Goal: Task Accomplishment & Management: Use online tool/utility

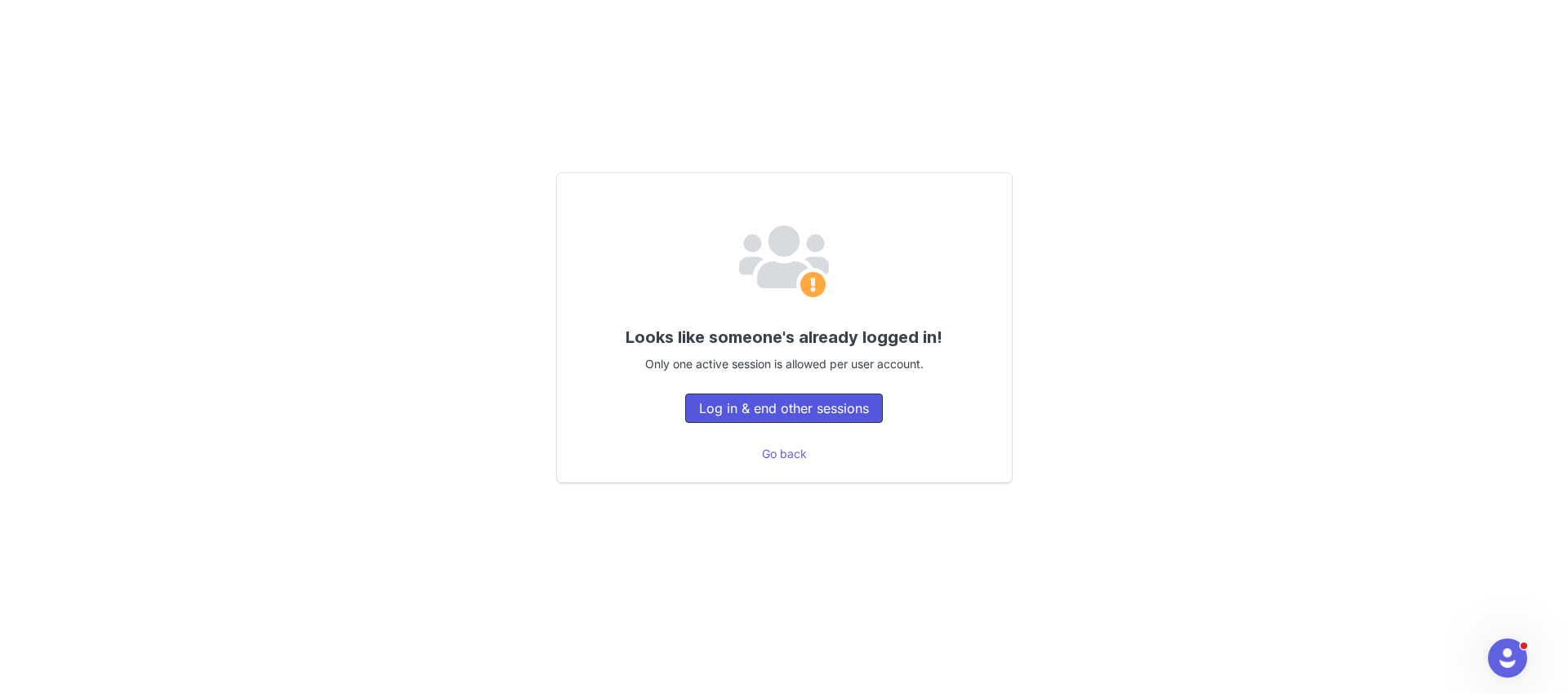
click at [786, 414] on button "Log in & end other sessions" at bounding box center [784, 408] width 197 height 30
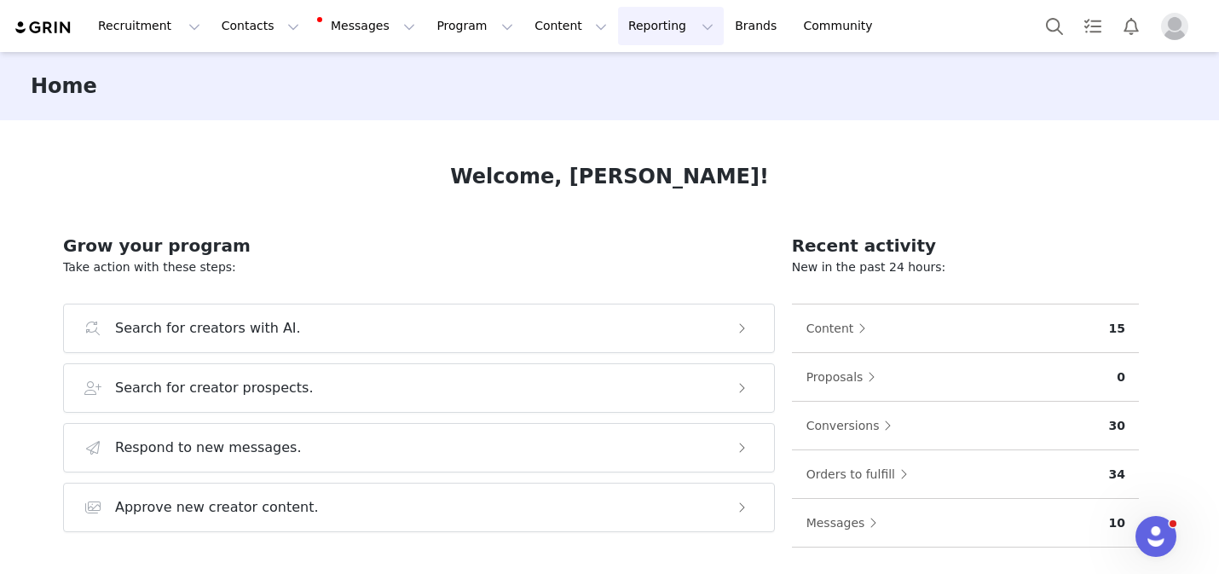
click at [645, 33] on button "Reporting Reporting" at bounding box center [671, 26] width 106 height 38
click at [632, 101] on p "Report Builder" at bounding box center [631, 107] width 85 height 18
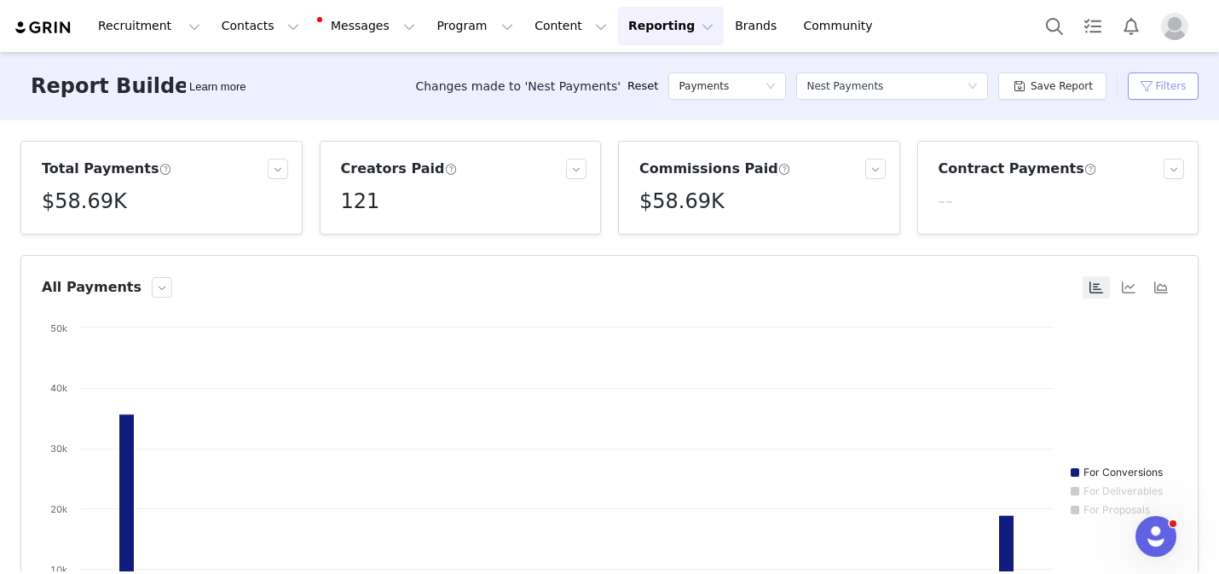
click at [1160, 79] on button "Filters" at bounding box center [1163, 85] width 71 height 27
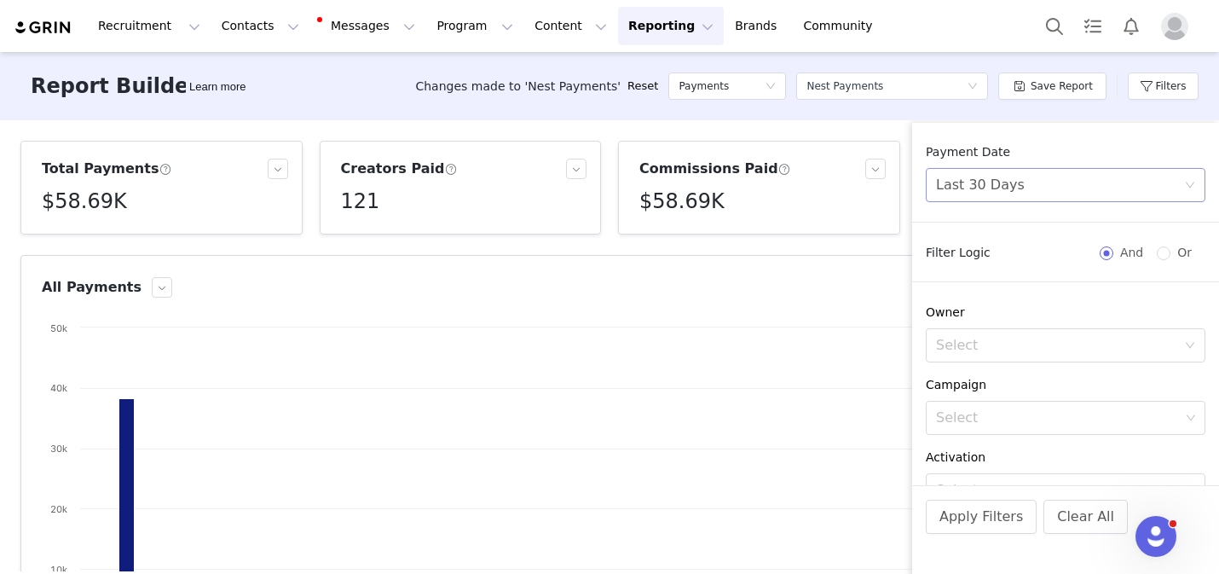
click at [1020, 188] on div "Last 30 Days" at bounding box center [1060, 185] width 248 height 32
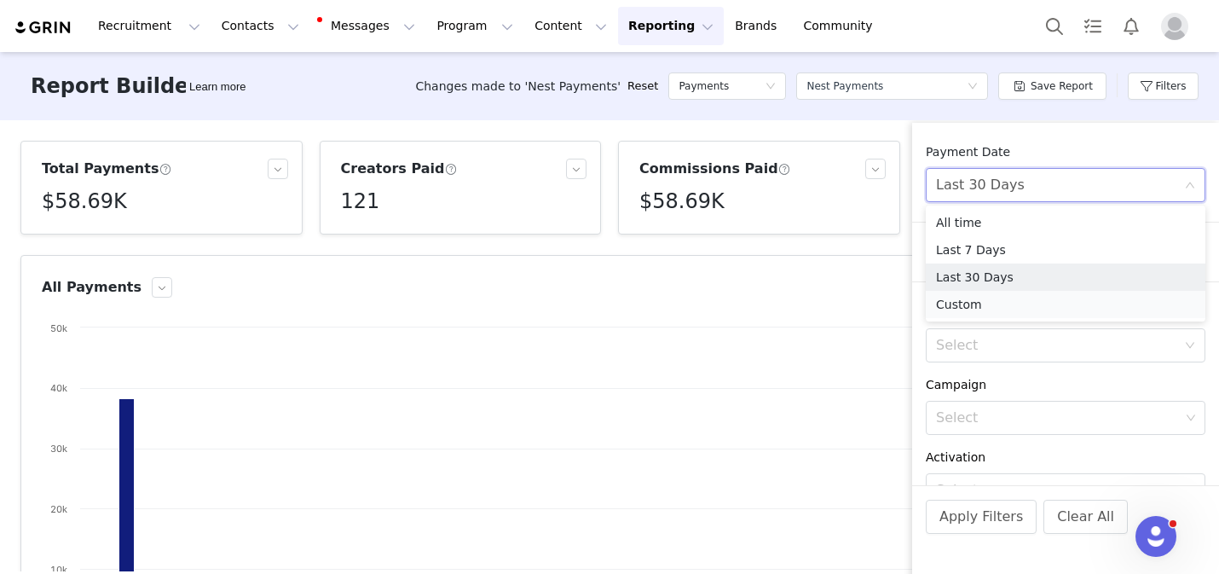
click at [977, 311] on li "Custom" at bounding box center [1066, 304] width 280 height 27
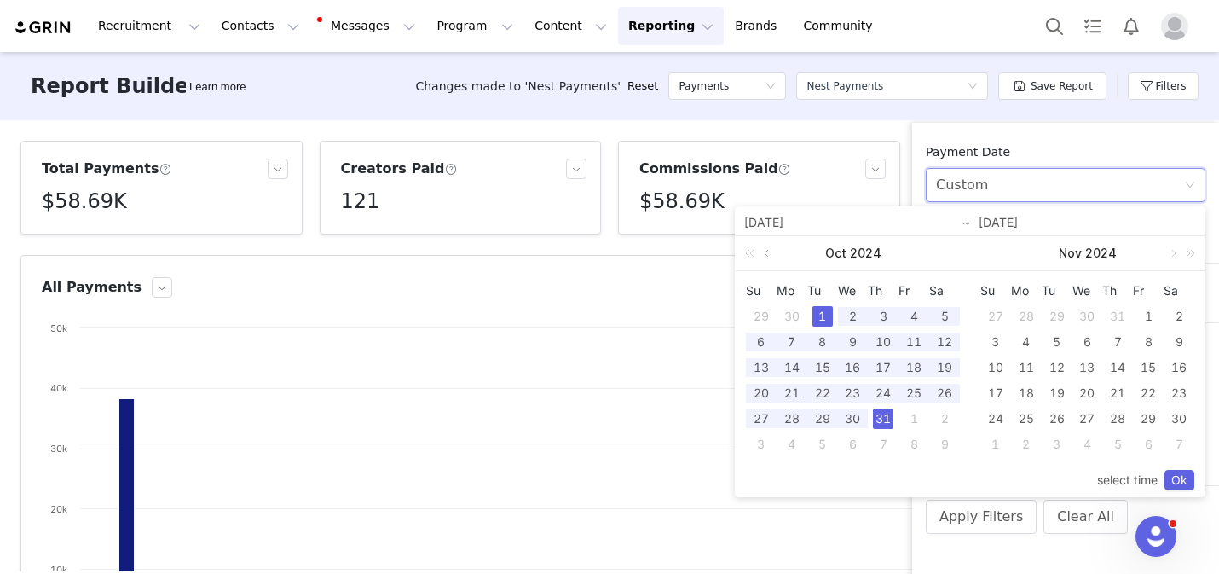
click at [775, 253] on link at bounding box center [767, 253] width 15 height 34
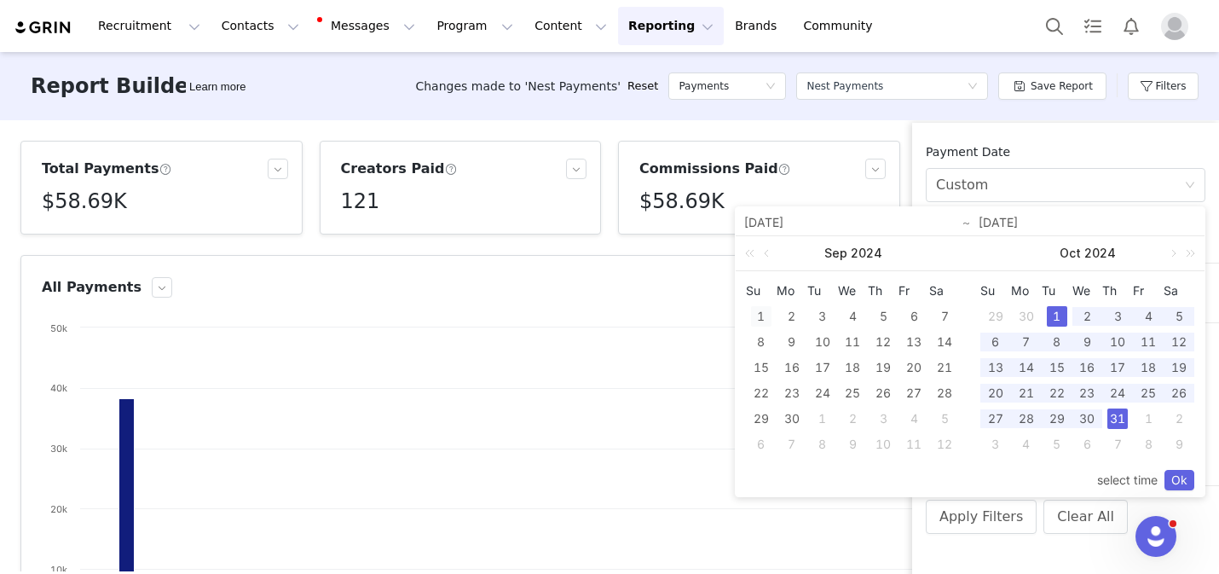
click at [762, 317] on div "1" at bounding box center [761, 316] width 20 height 20
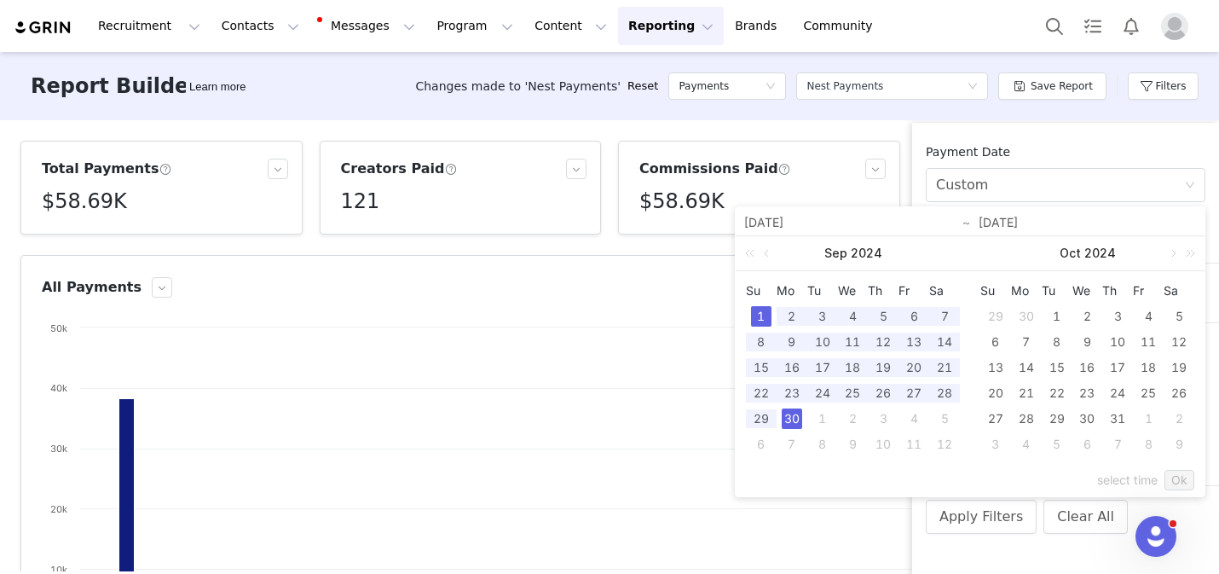
click at [788, 414] on div "30" at bounding box center [792, 418] width 20 height 20
type input "09/01/2024"
type input "09/30/2024"
type input "09/01/2024"
type input "09/30/2024"
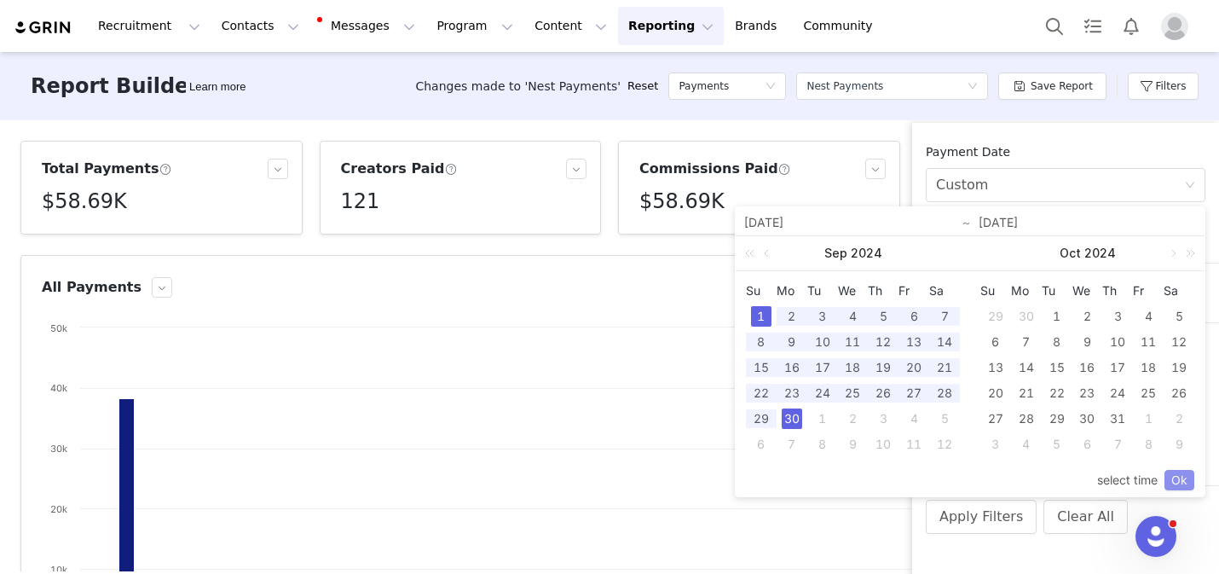
click at [1179, 479] on link "Ok" at bounding box center [1180, 480] width 30 height 20
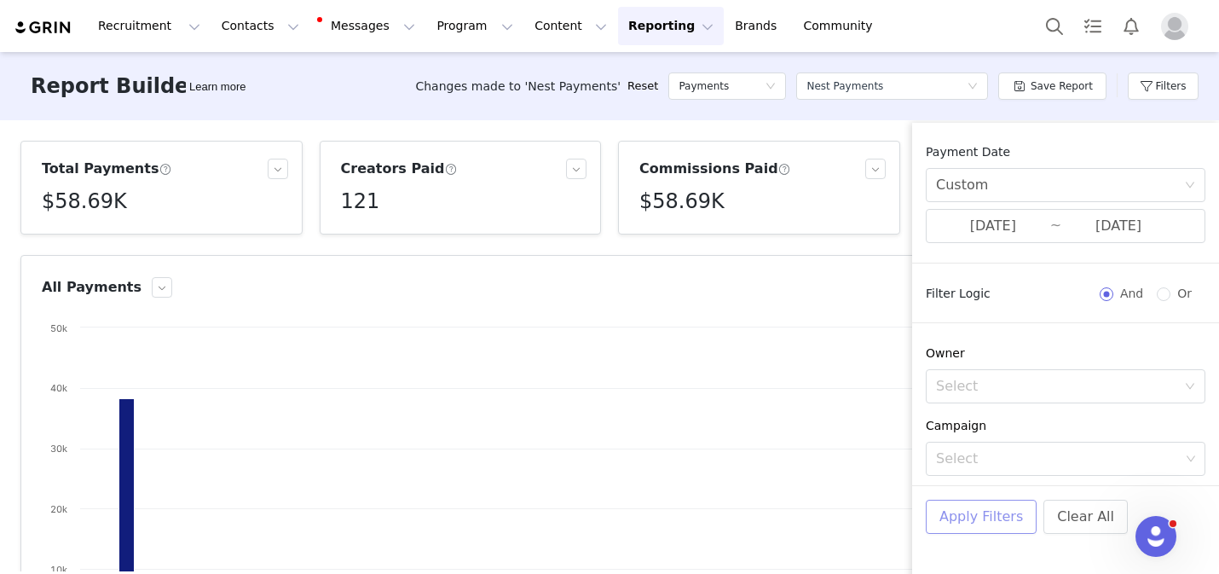
click at [1012, 517] on button "Apply Filters" at bounding box center [981, 517] width 111 height 34
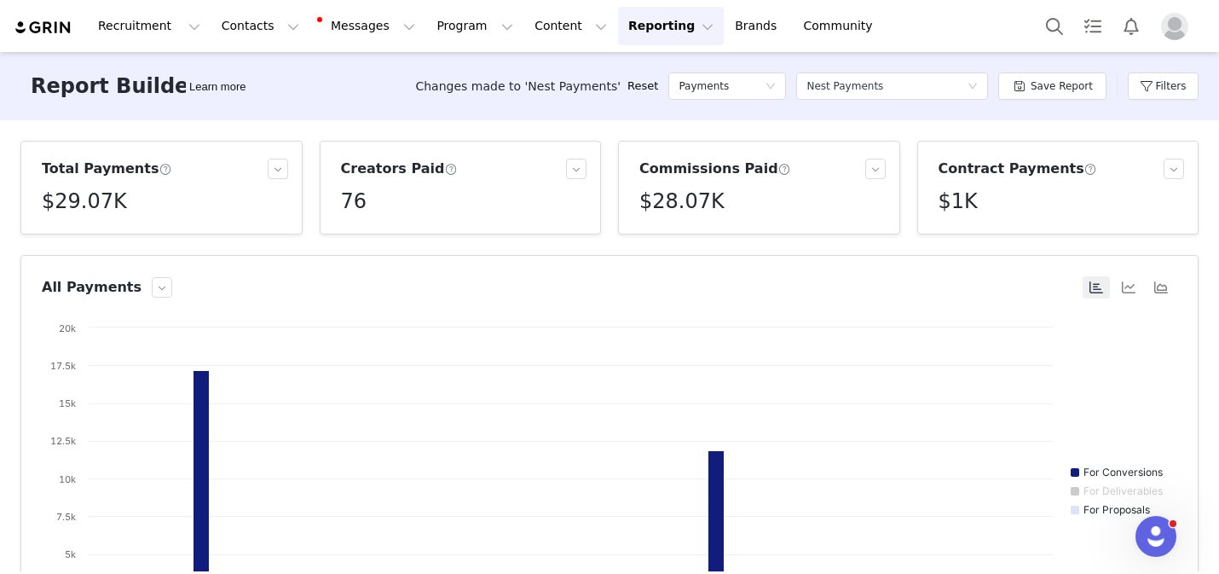
scroll to position [231, 0]
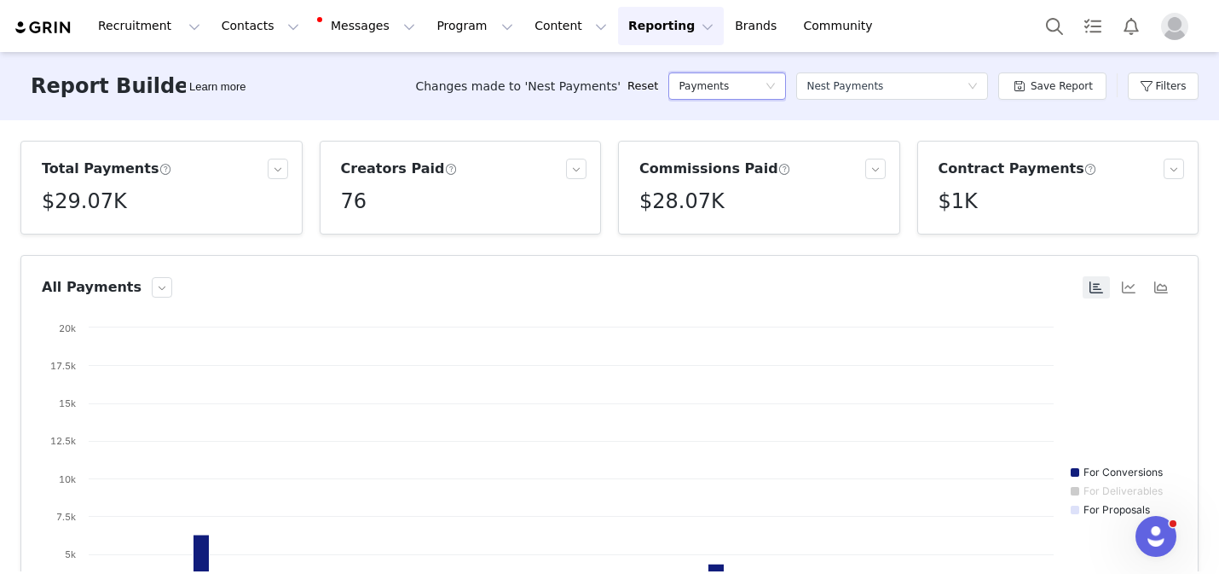
click at [754, 87] on div "Payments" at bounding box center [722, 86] width 86 height 26
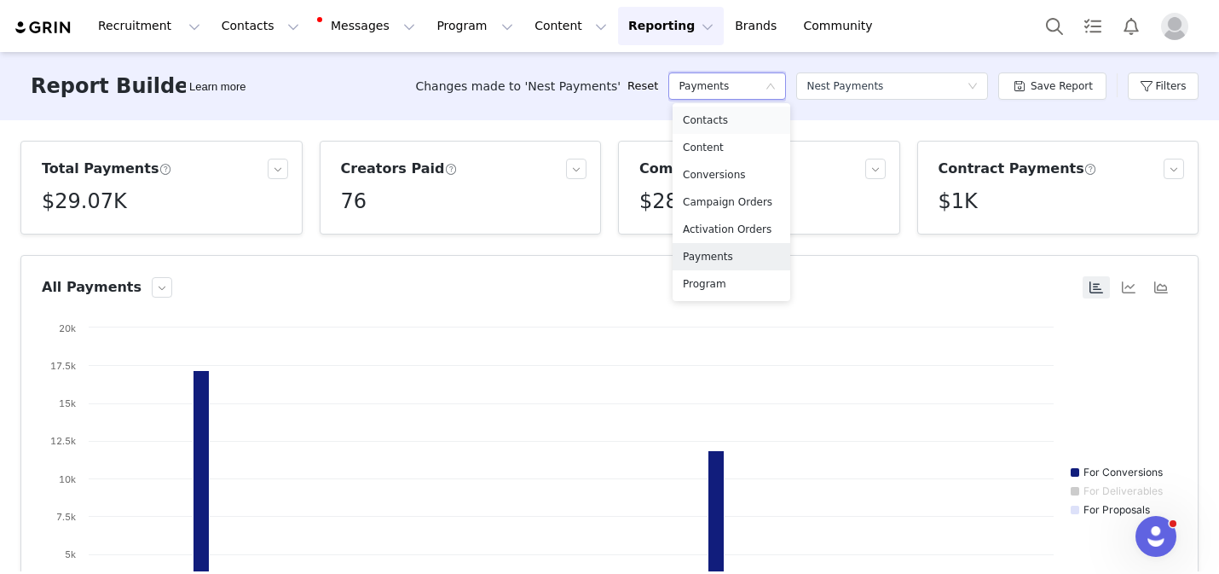
click at [739, 126] on h5 "Contacts" at bounding box center [731, 120] width 97 height 19
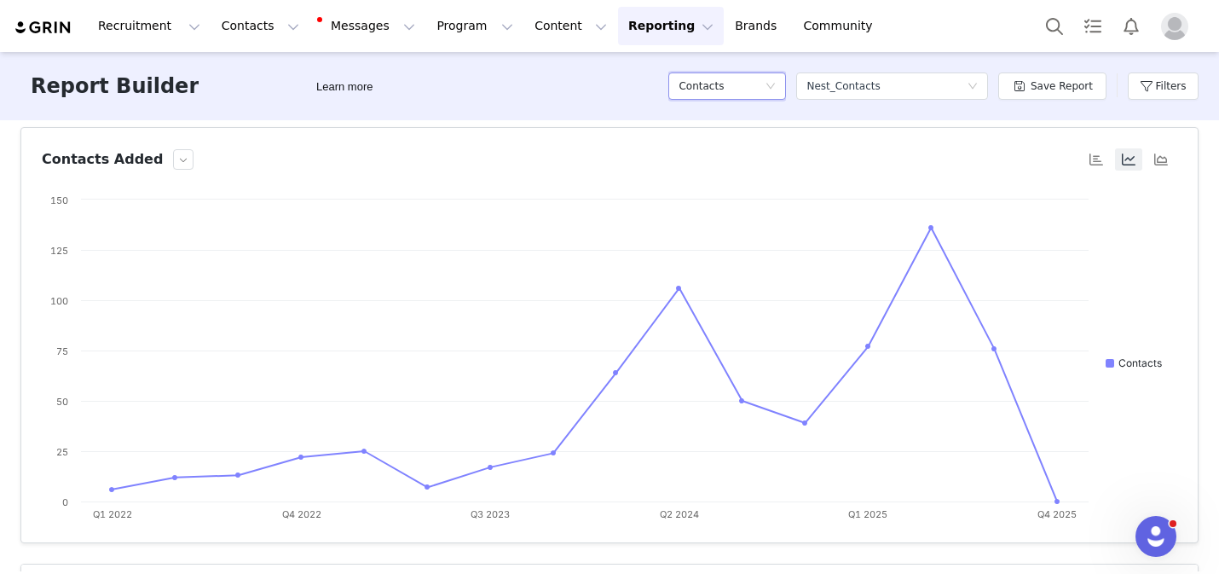
scroll to position [231, 0]
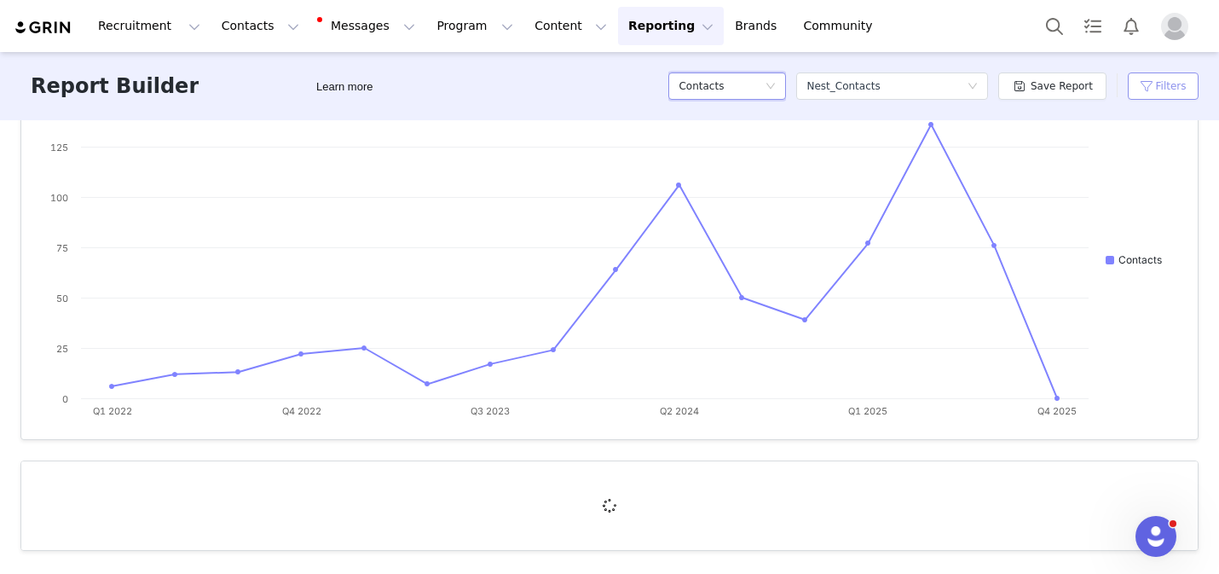
click at [1173, 87] on button "Filters" at bounding box center [1163, 85] width 71 height 27
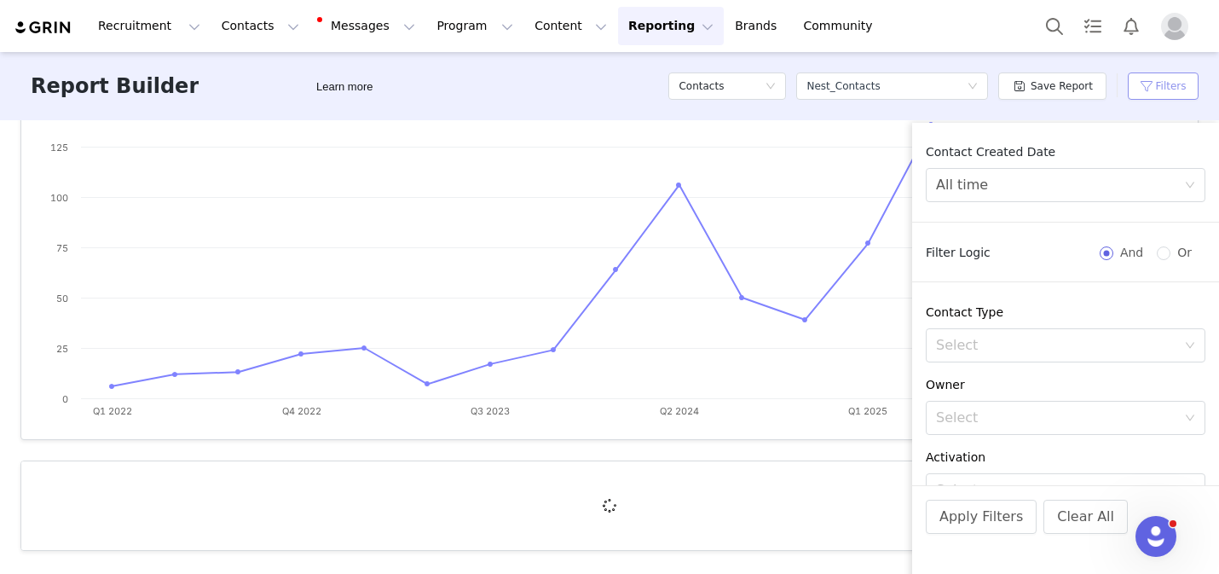
click at [1173, 87] on button "Filters" at bounding box center [1163, 85] width 71 height 27
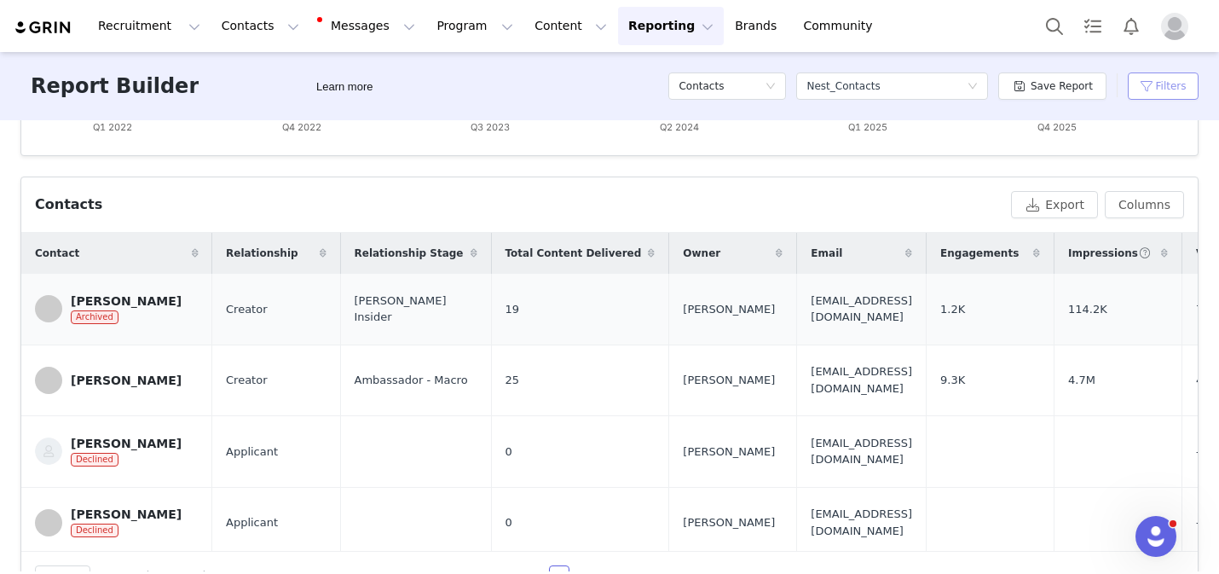
scroll to position [0, 0]
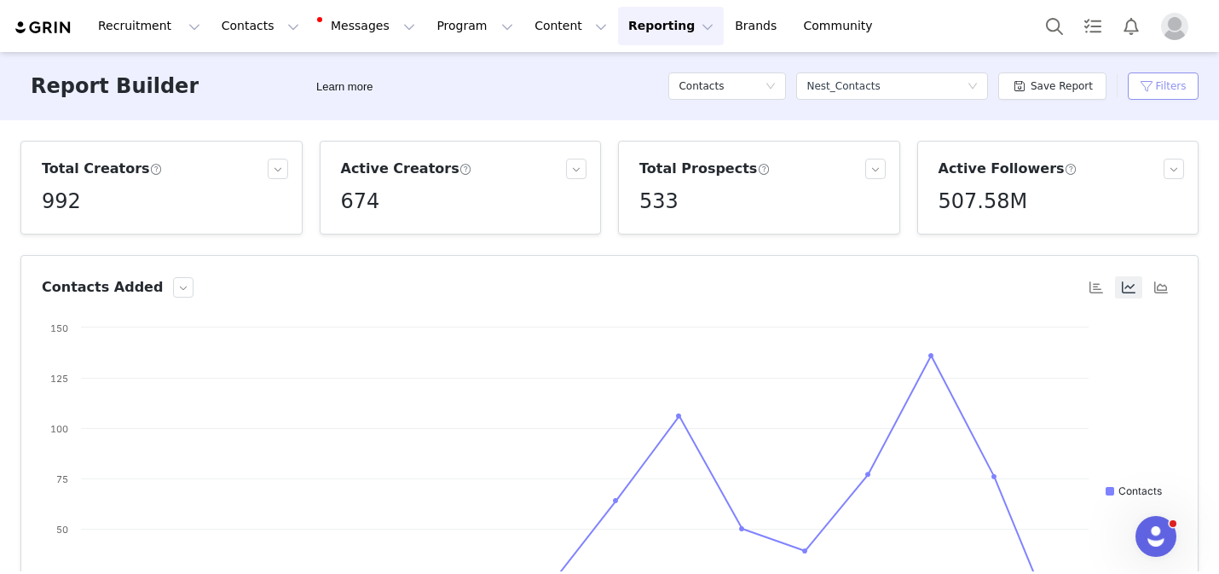
click at [1159, 86] on button "Filters" at bounding box center [1163, 85] width 71 height 27
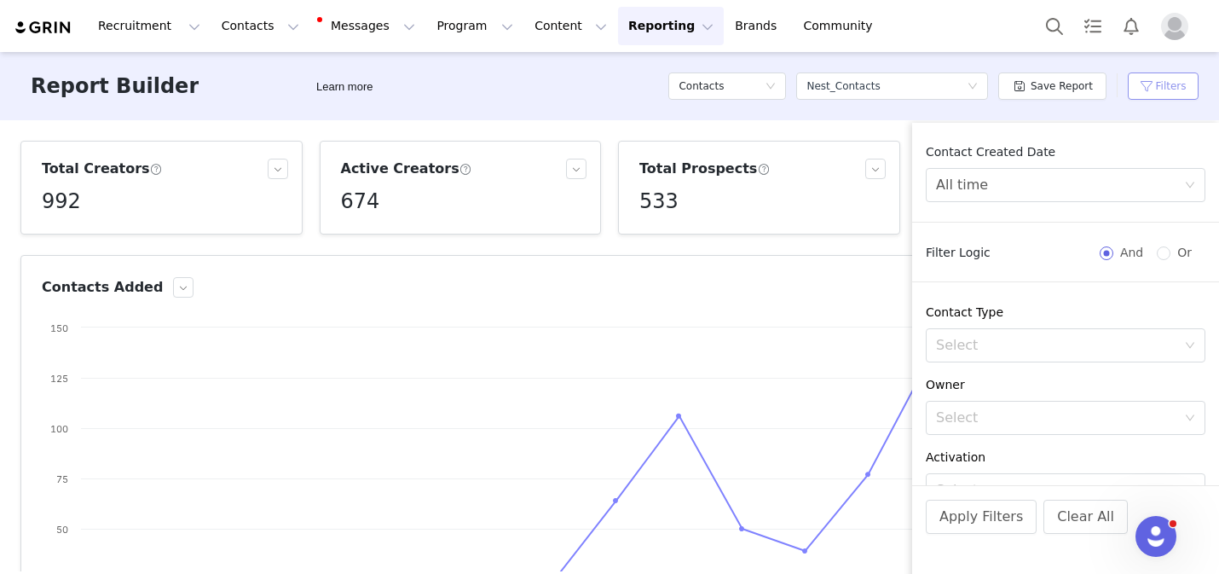
click at [1159, 85] on button "Filters" at bounding box center [1163, 85] width 71 height 27
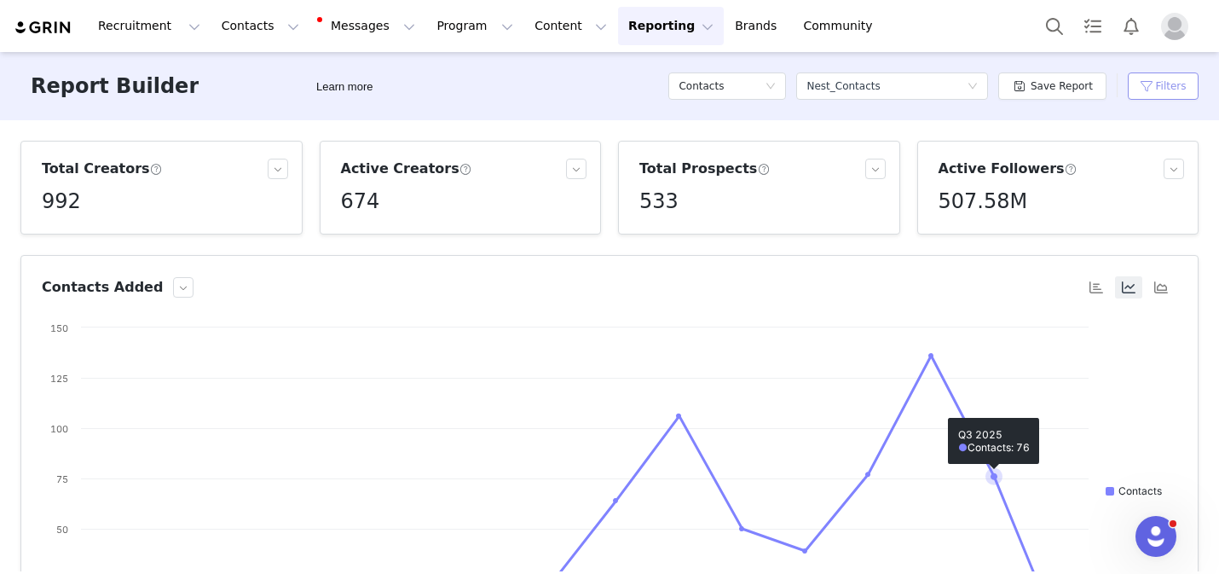
scroll to position [564, 0]
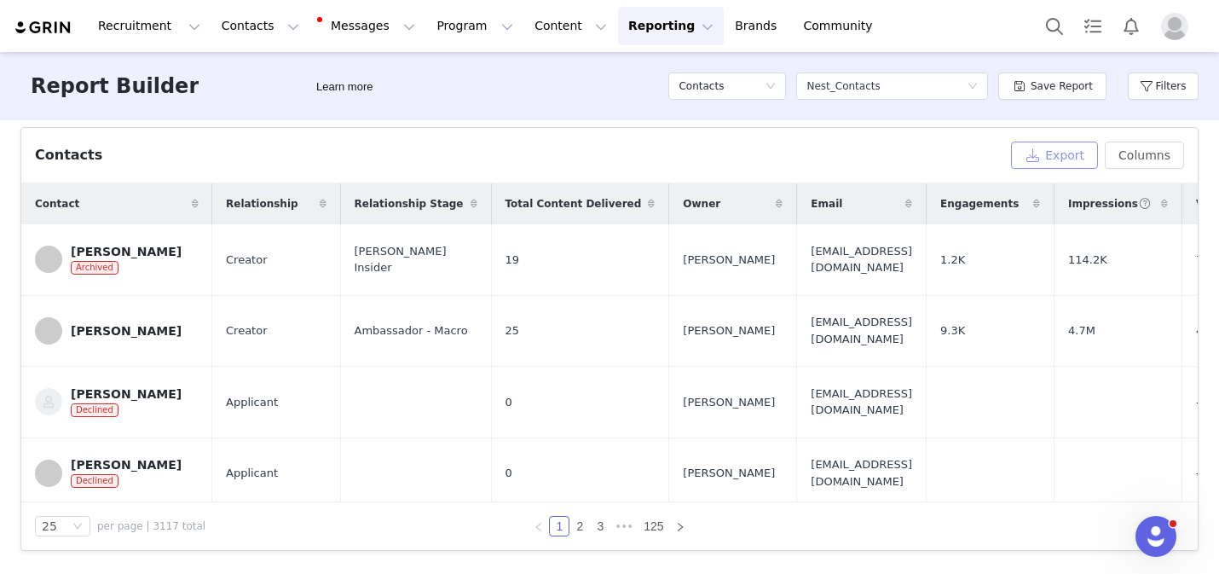
click at [1048, 165] on button "Export" at bounding box center [1054, 155] width 87 height 27
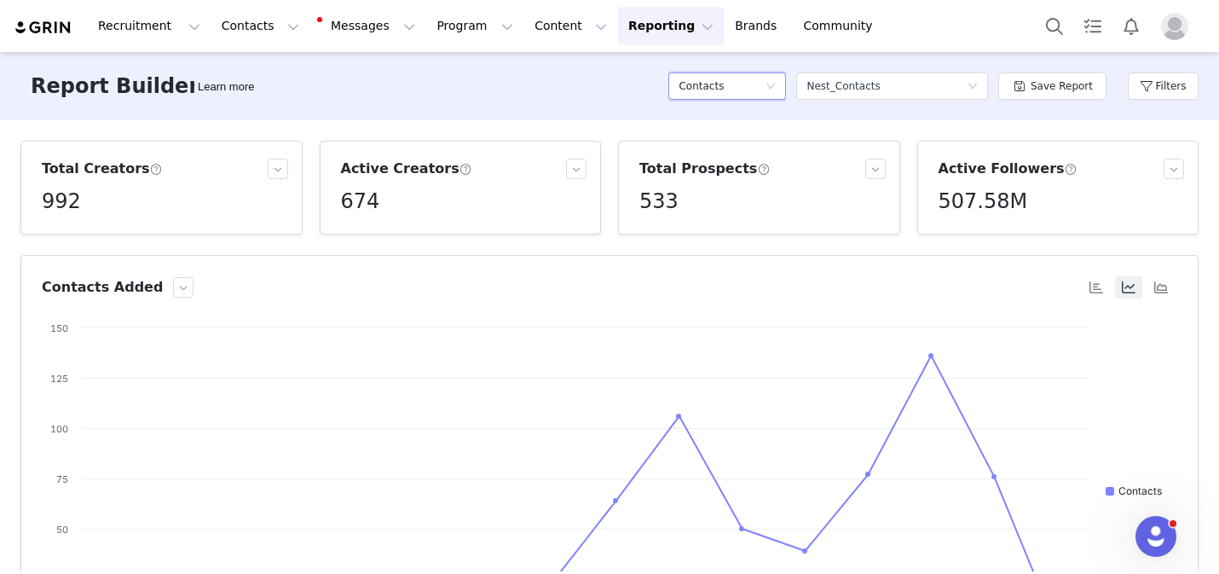
click at [765, 89] on div "Contacts" at bounding box center [722, 86] width 86 height 26
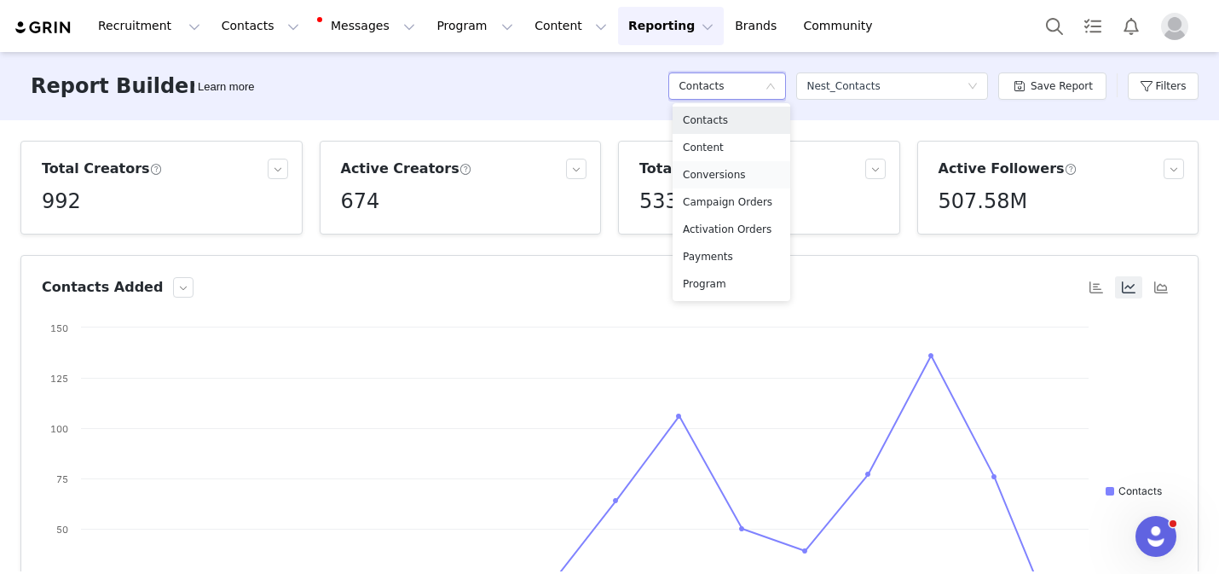
click at [714, 179] on h5 "Conversions" at bounding box center [731, 174] width 97 height 19
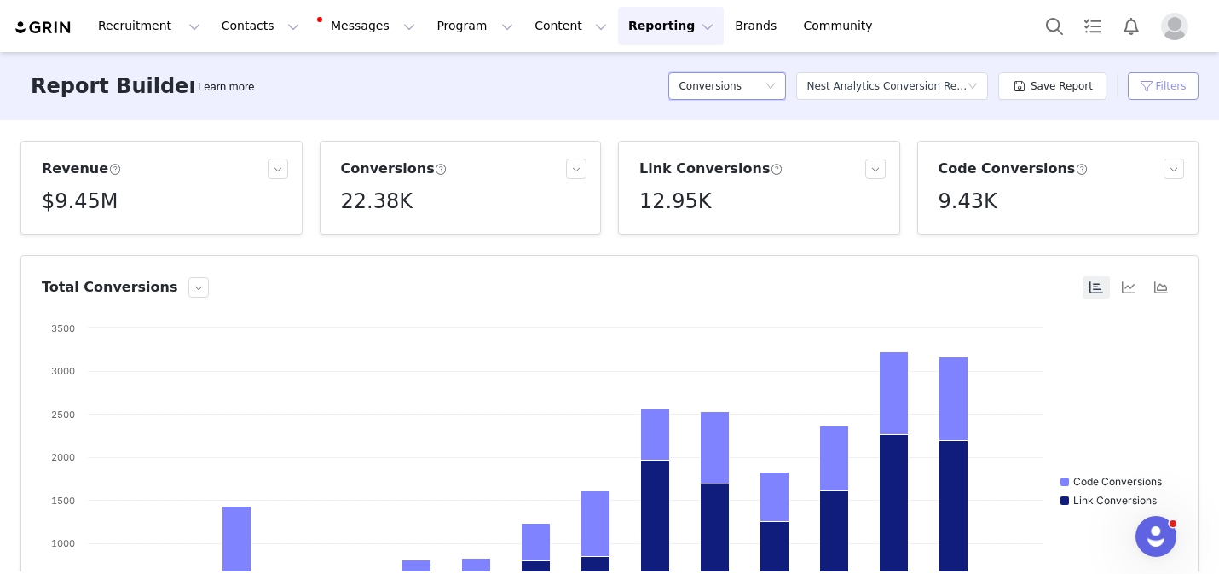
click at [1176, 81] on button "Filters" at bounding box center [1163, 85] width 71 height 27
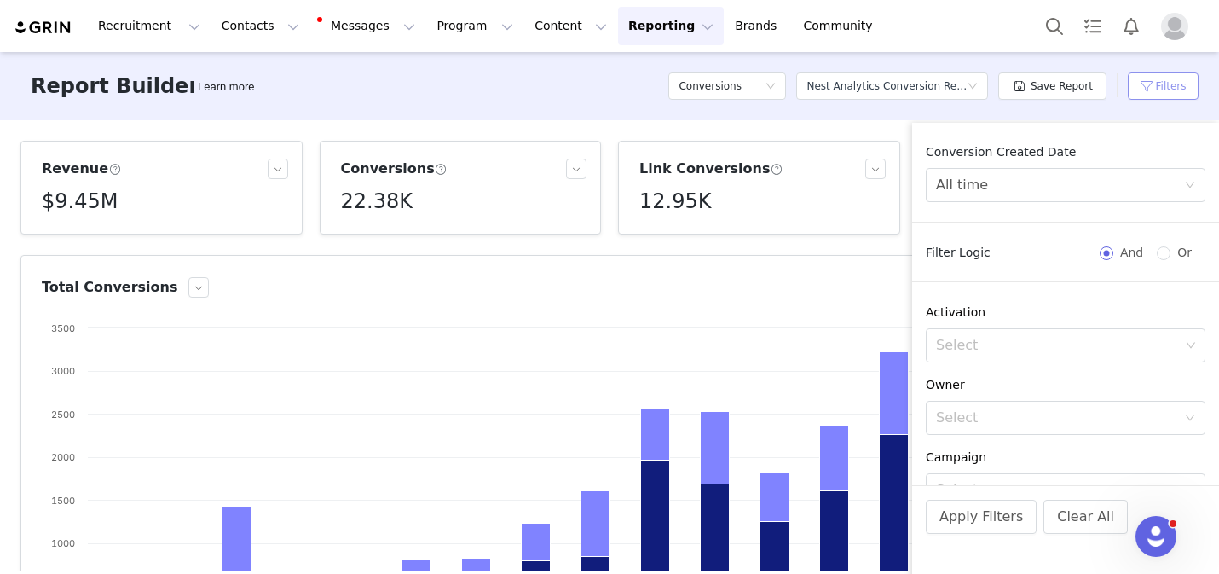
click at [1172, 80] on button "Filters" at bounding box center [1163, 85] width 71 height 27
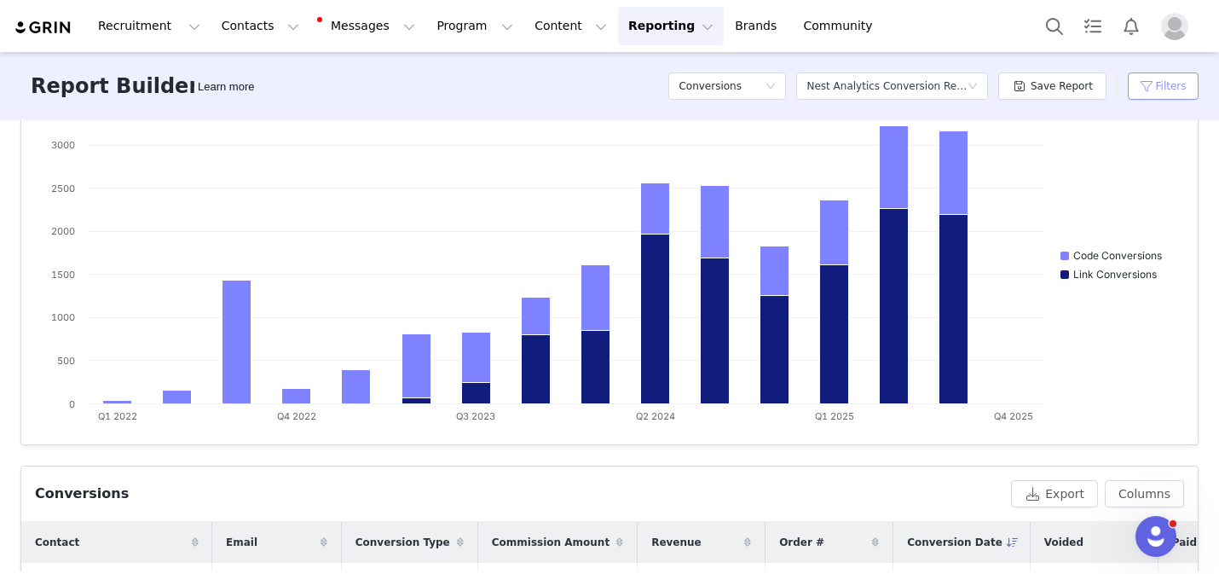
scroll to position [564, 0]
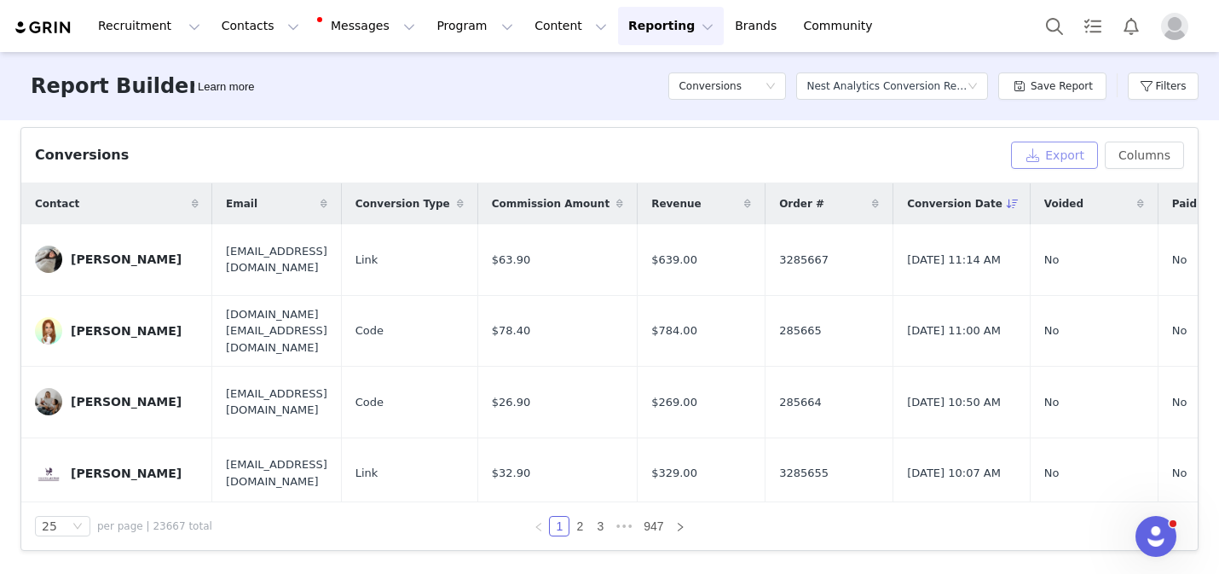
click at [1067, 159] on button "Export" at bounding box center [1054, 155] width 87 height 27
click at [268, 30] on button "Contacts Contacts" at bounding box center [260, 26] width 98 height 38
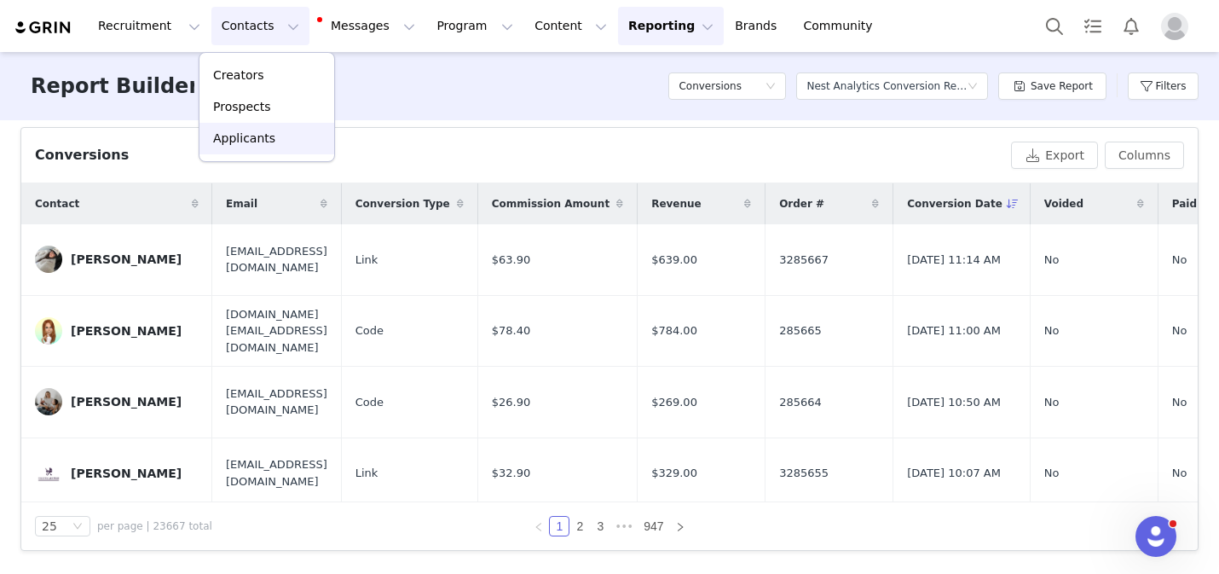
click at [253, 139] on p "Applicants" at bounding box center [244, 139] width 62 height 18
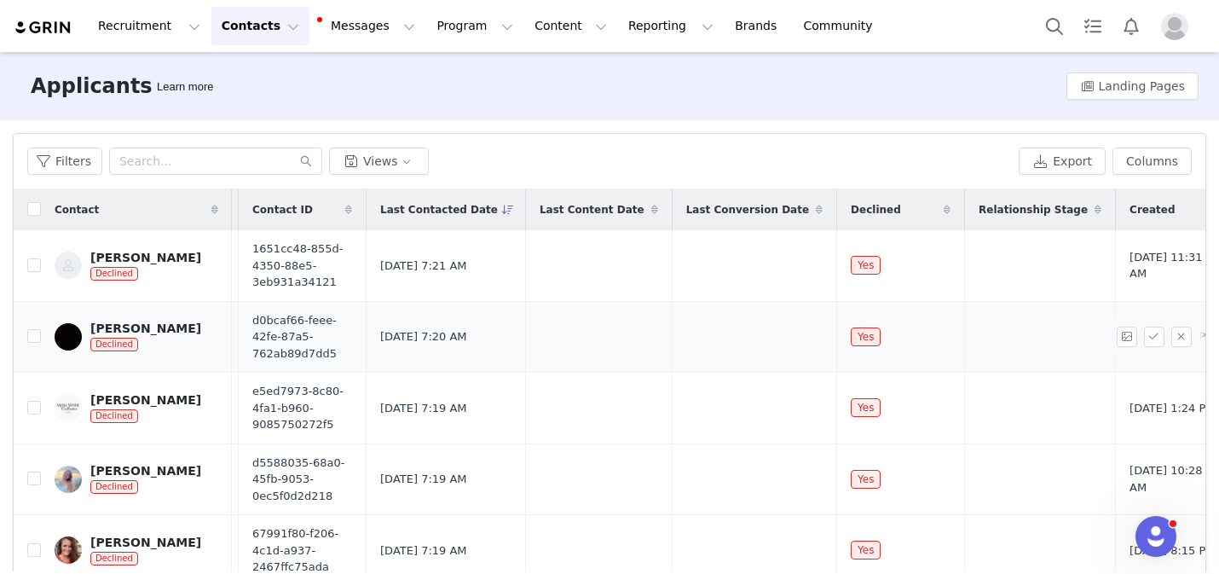
scroll to position [0, 734]
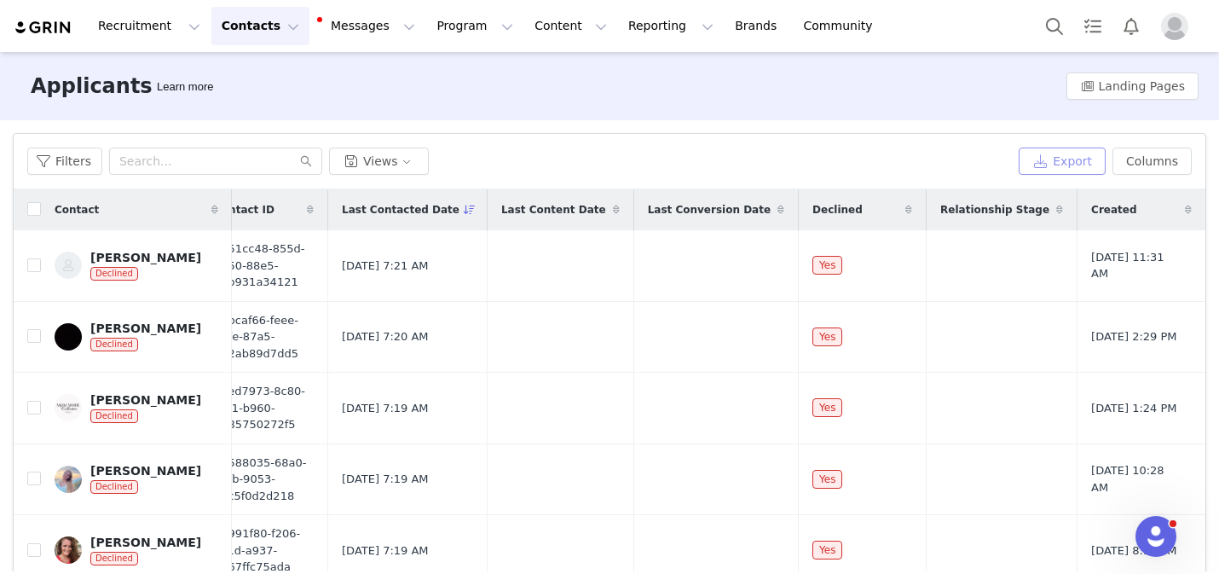
click at [1075, 170] on button "Export" at bounding box center [1062, 160] width 87 height 27
click at [1175, 30] on img "Profile" at bounding box center [1174, 26] width 27 height 27
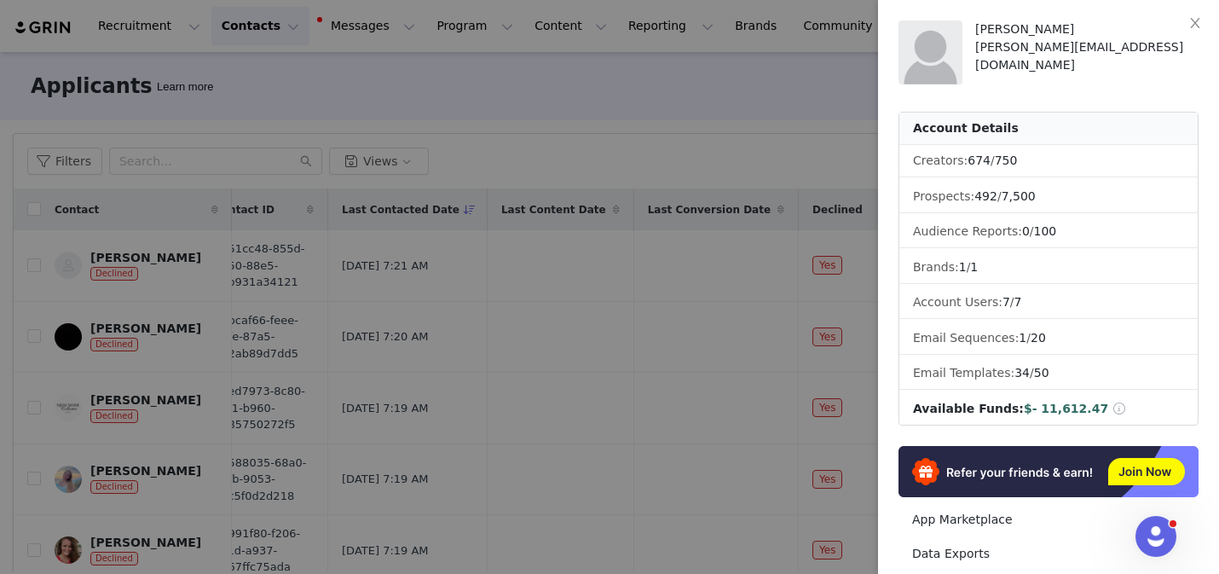
scroll to position [290, 0]
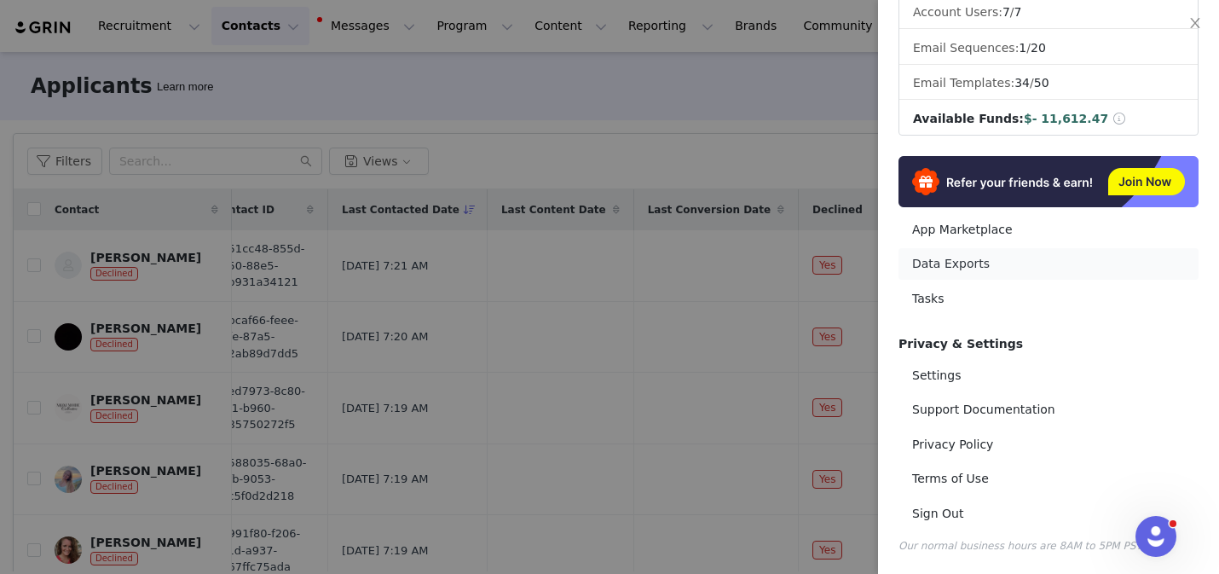
click at [934, 264] on link "Data Exports" at bounding box center [1049, 264] width 300 height 32
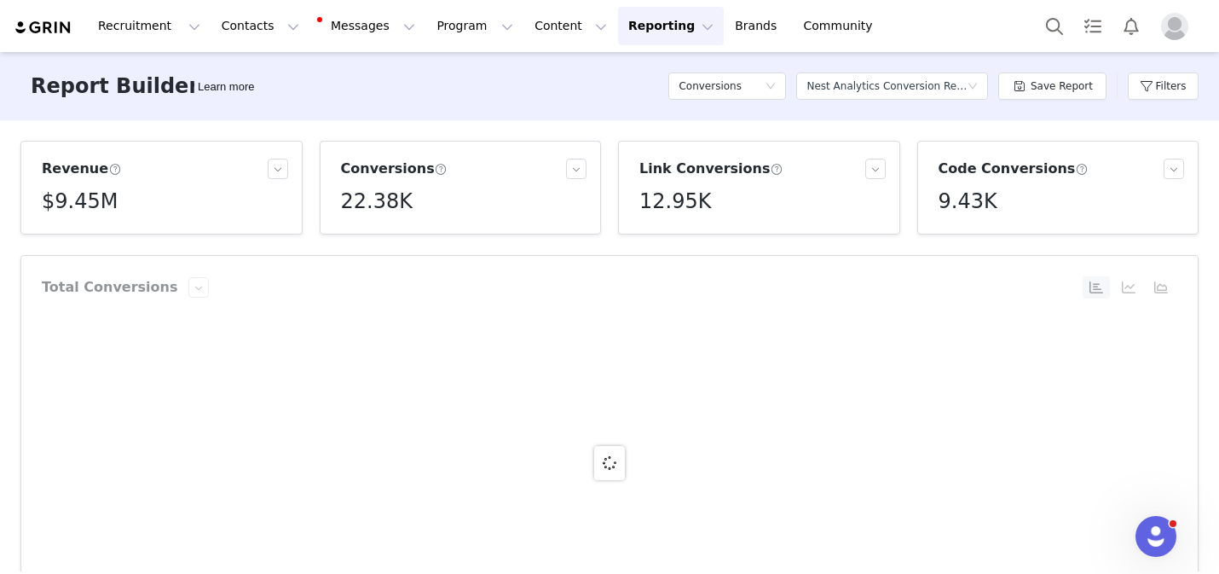
click at [745, 102] on div "Conversions" at bounding box center [727, 86] width 118 height 51
click at [729, 84] on h5 "Conversions" at bounding box center [710, 86] width 63 height 26
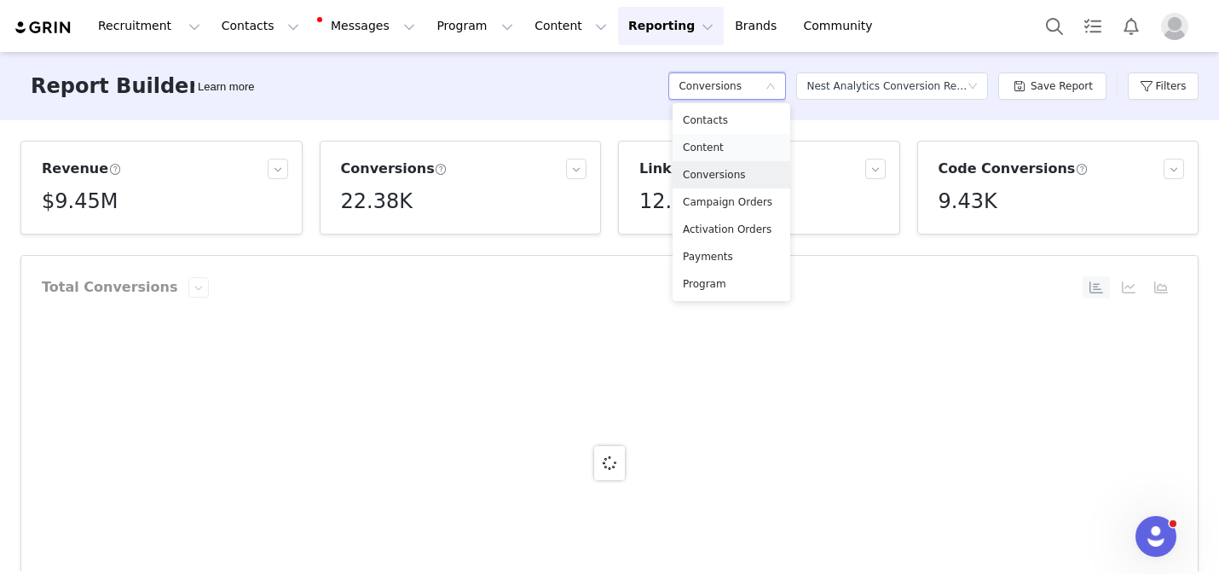
click at [704, 155] on h5 "Content" at bounding box center [731, 147] width 97 height 19
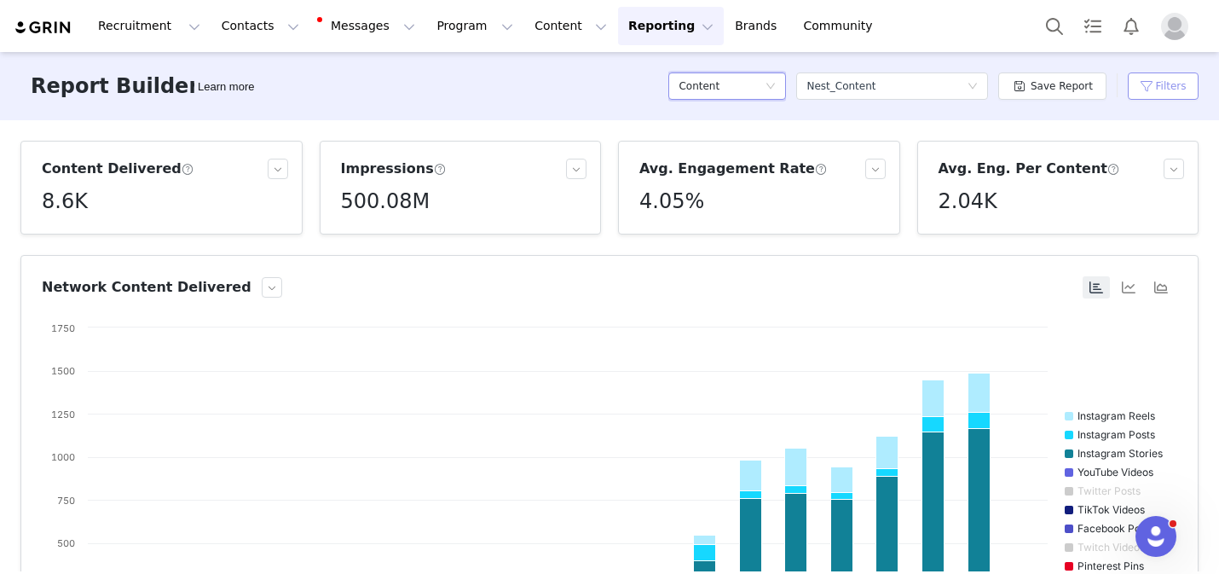
click at [1173, 90] on button "Filters" at bounding box center [1163, 85] width 71 height 27
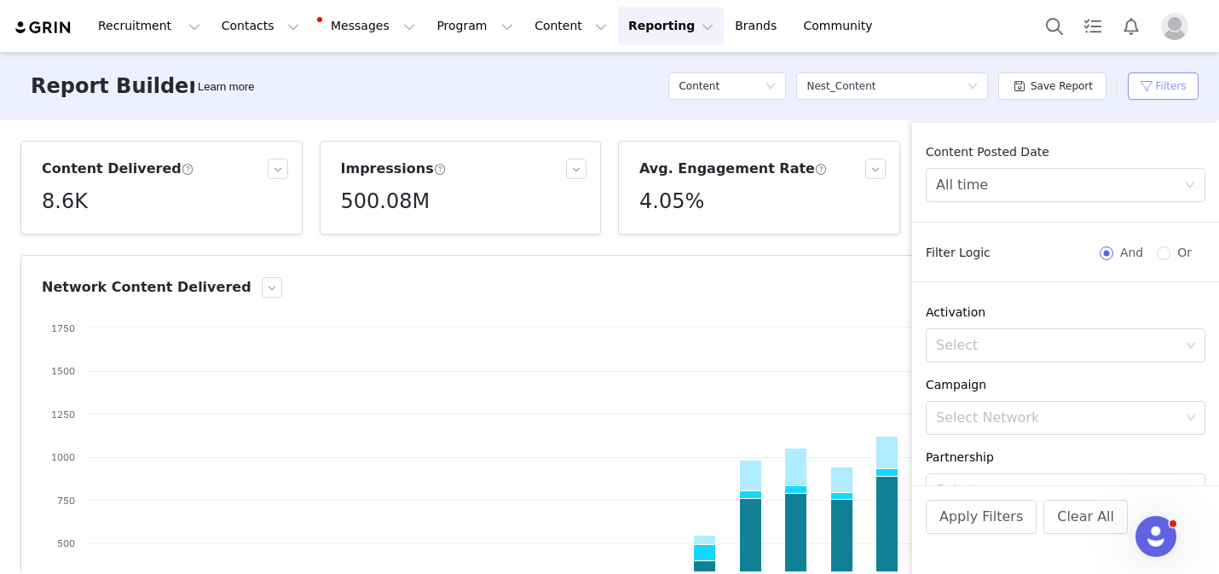
click at [1173, 90] on button "Filters" at bounding box center [1163, 85] width 71 height 27
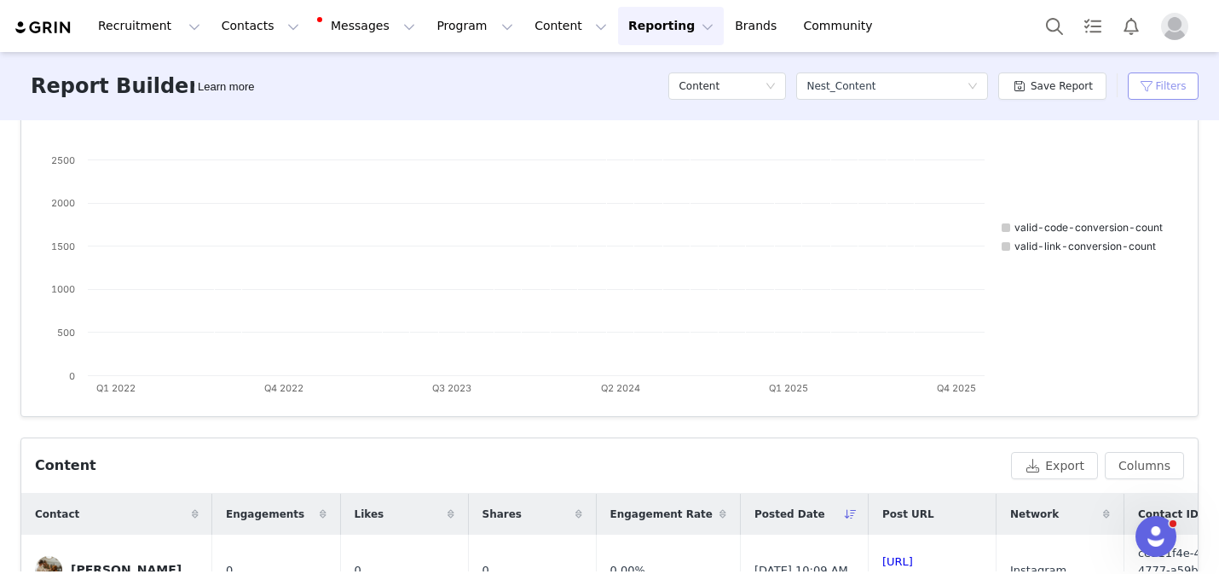
scroll to position [564, 0]
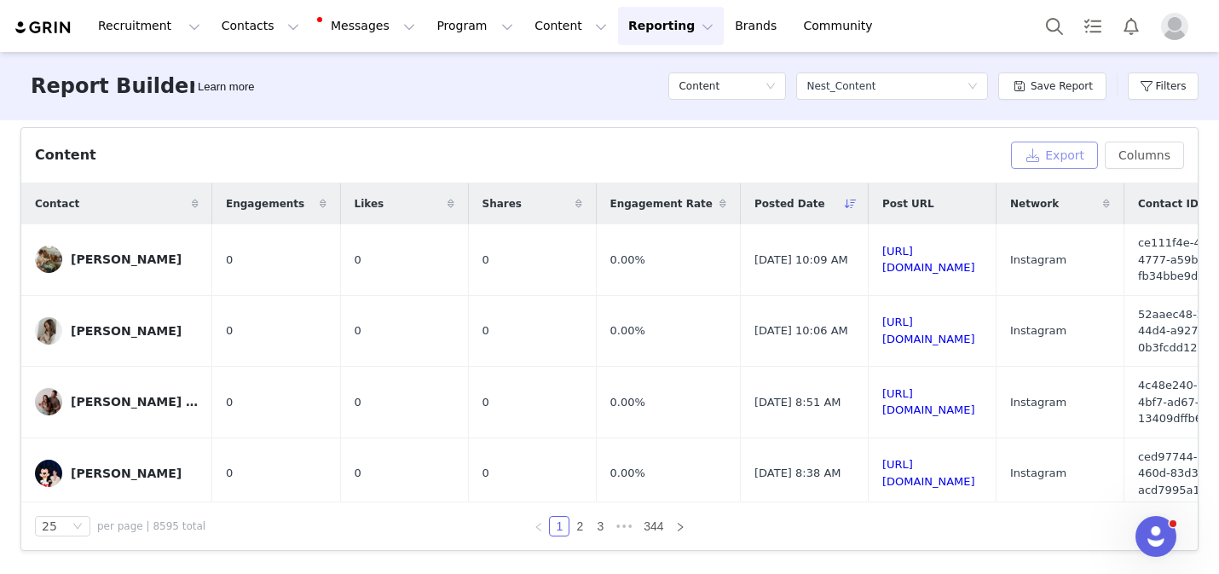
click at [1071, 152] on button "Export" at bounding box center [1054, 155] width 87 height 27
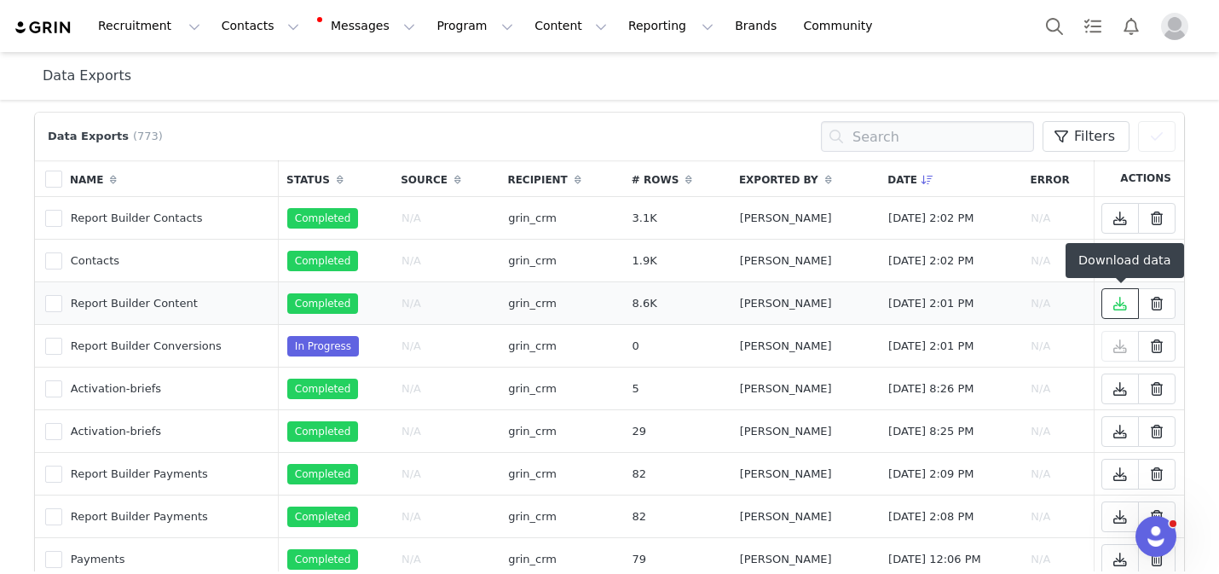
click at [1113, 304] on icon at bounding box center [1120, 304] width 14 height 14
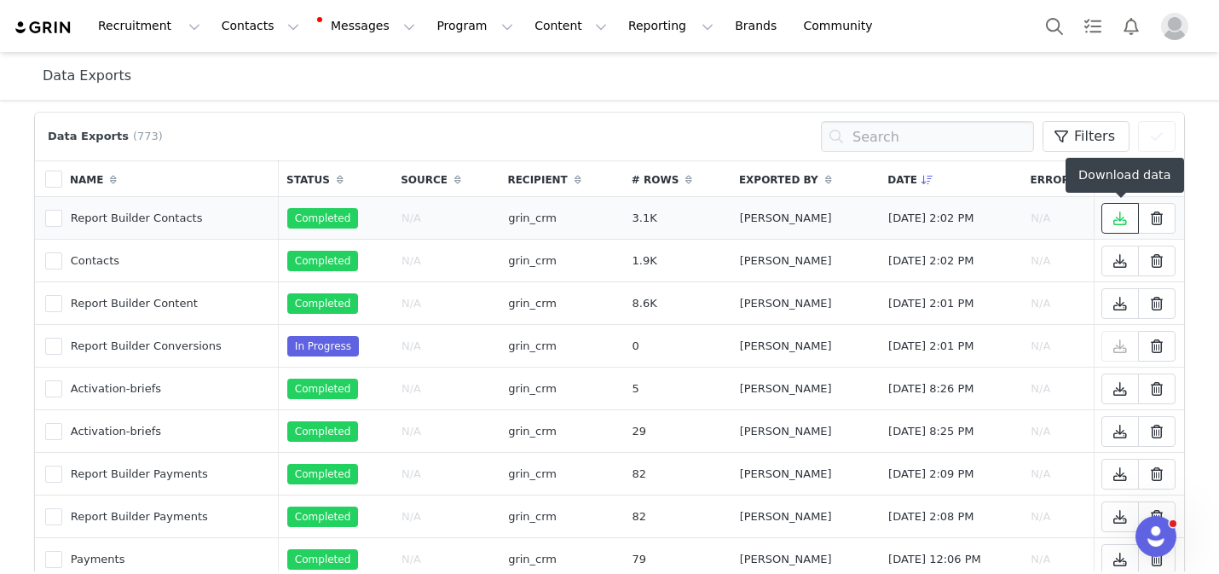
click at [1119, 212] on icon at bounding box center [1120, 218] width 14 height 14
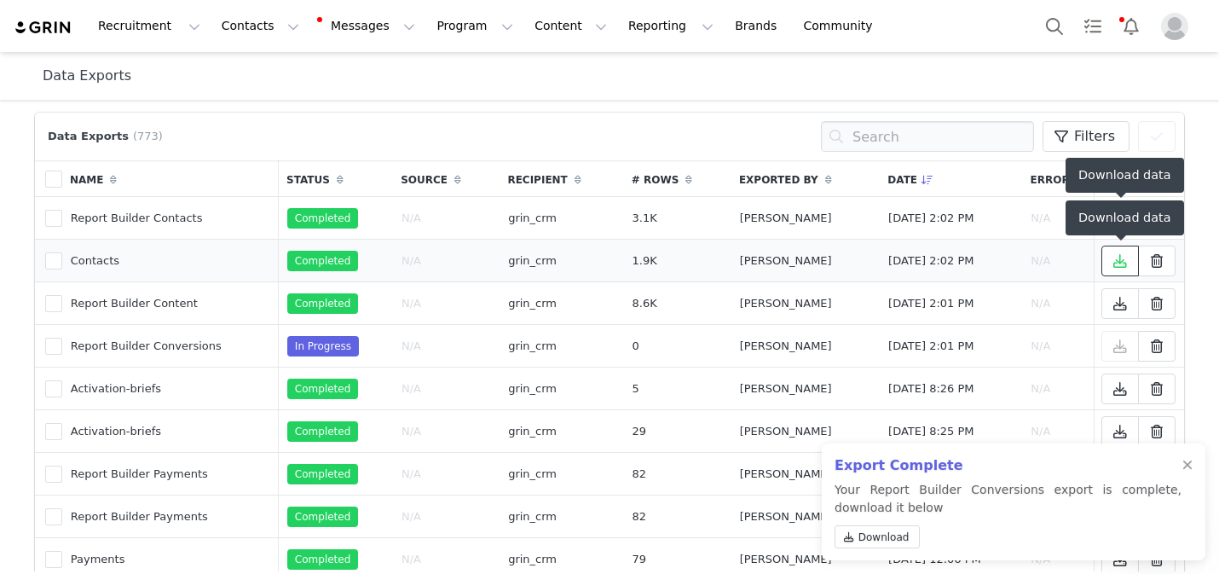
click at [1117, 261] on icon at bounding box center [1120, 261] width 14 height 14
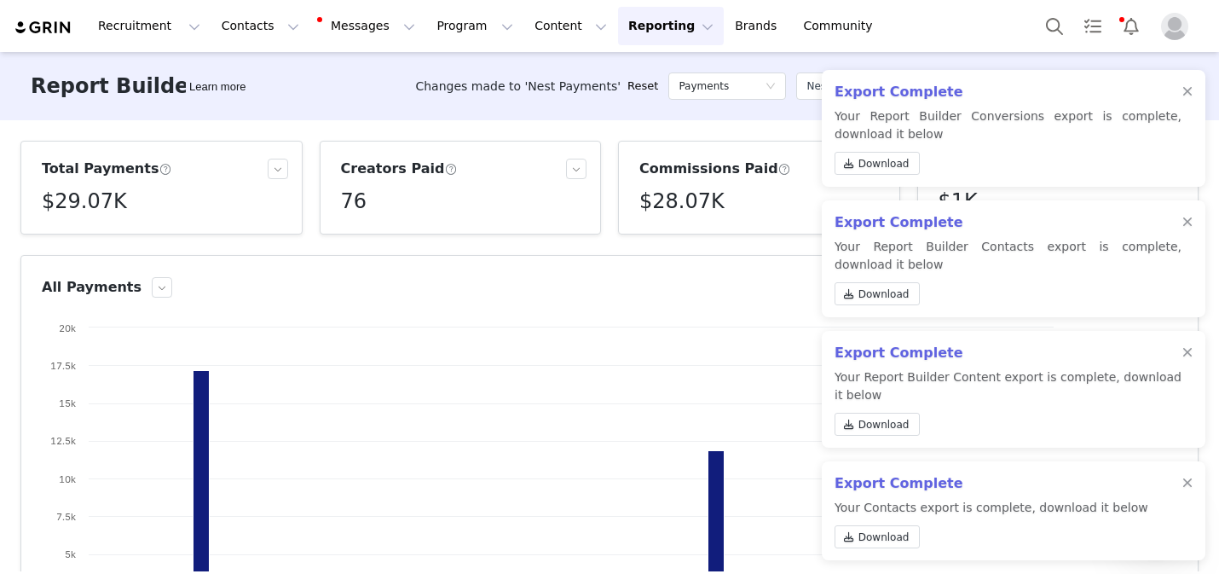
scroll to position [231, 0]
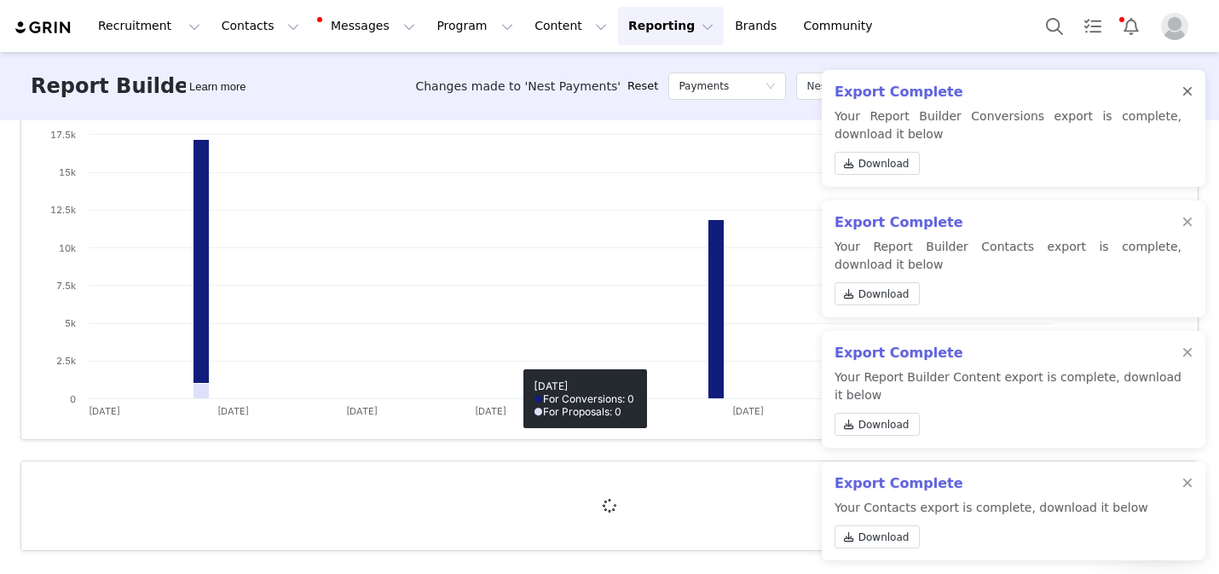
click at [1185, 95] on div at bounding box center [1187, 92] width 10 height 14
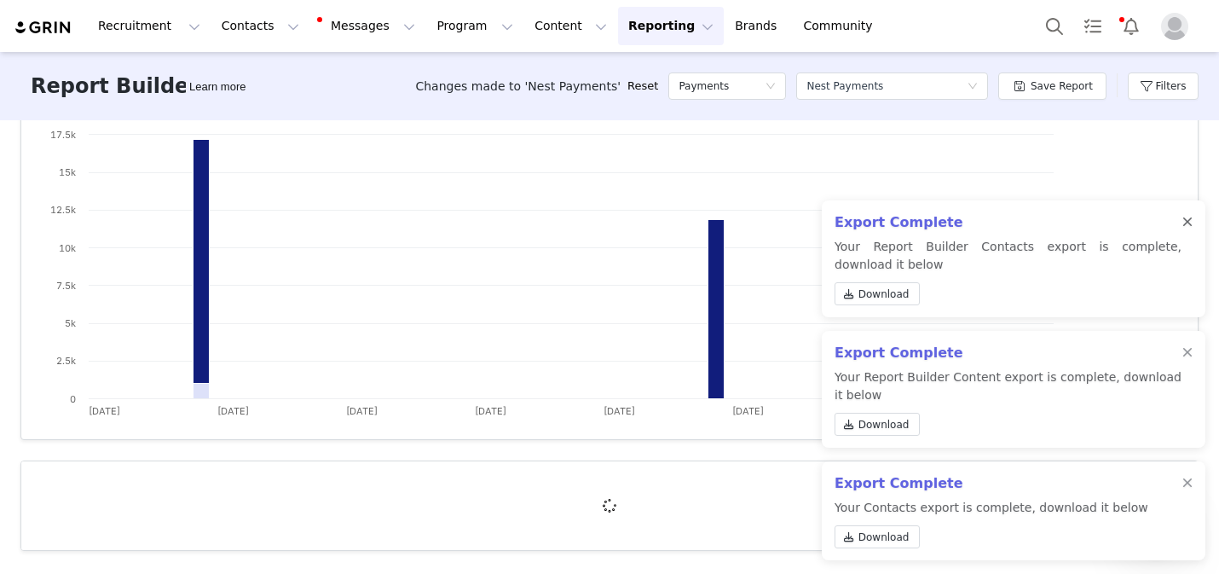
click at [1185, 217] on div at bounding box center [1187, 223] width 10 height 14
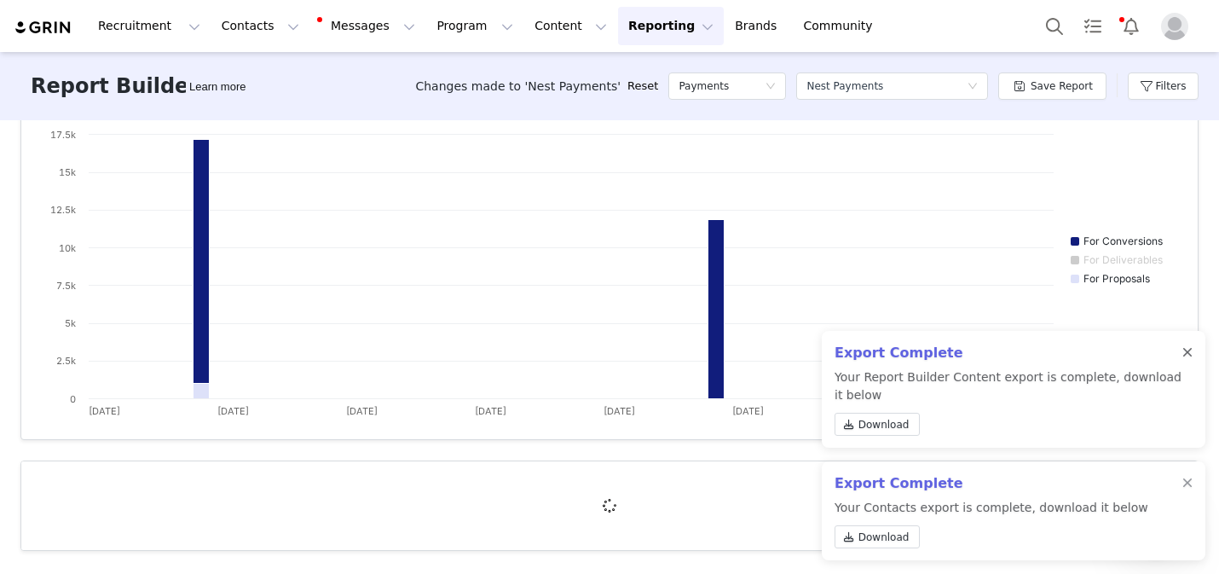
click at [1184, 346] on div at bounding box center [1187, 353] width 10 height 14
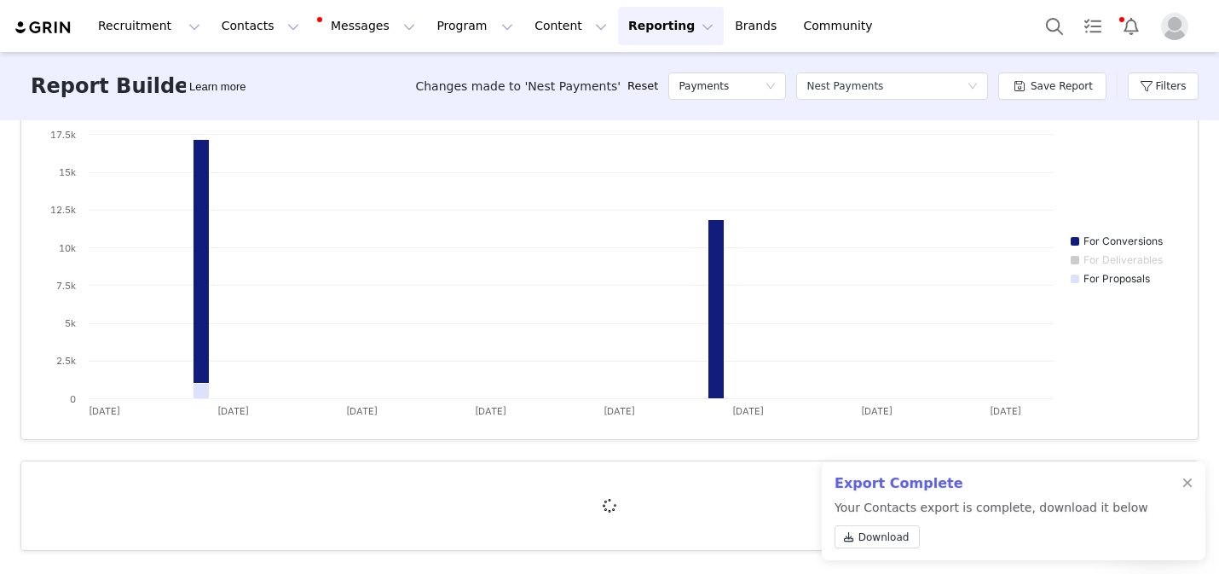
click at [1182, 484] on div "Export Complete Your Contacts export is complete, download it below Download" at bounding box center [1014, 510] width 384 height 99
click at [1190, 485] on div at bounding box center [1187, 484] width 10 height 14
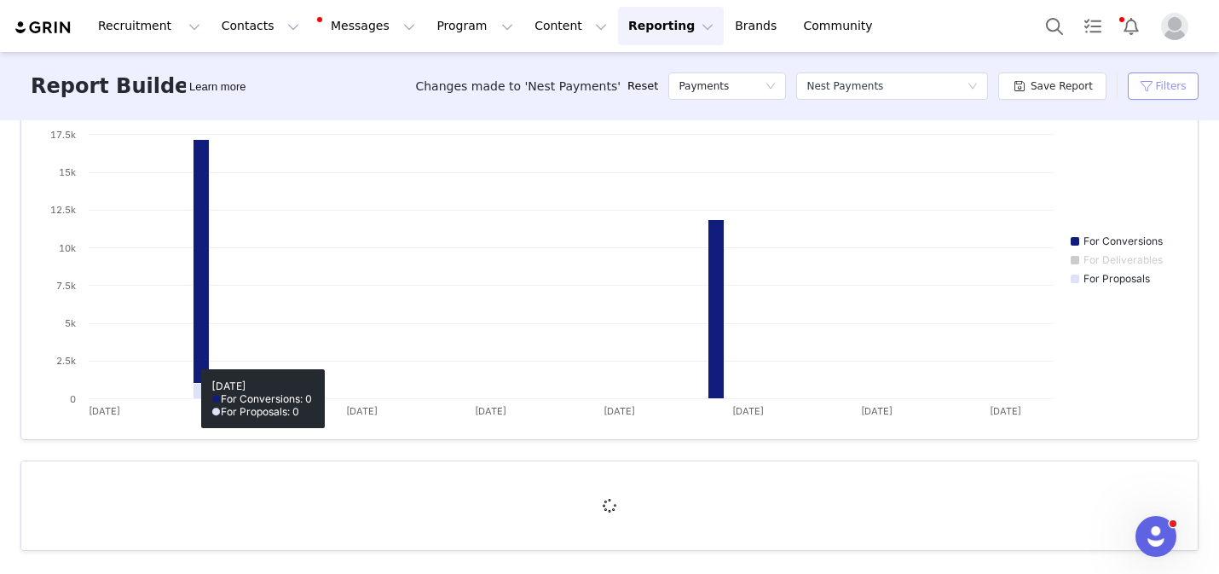
click at [1150, 89] on button "Filters" at bounding box center [1163, 85] width 71 height 27
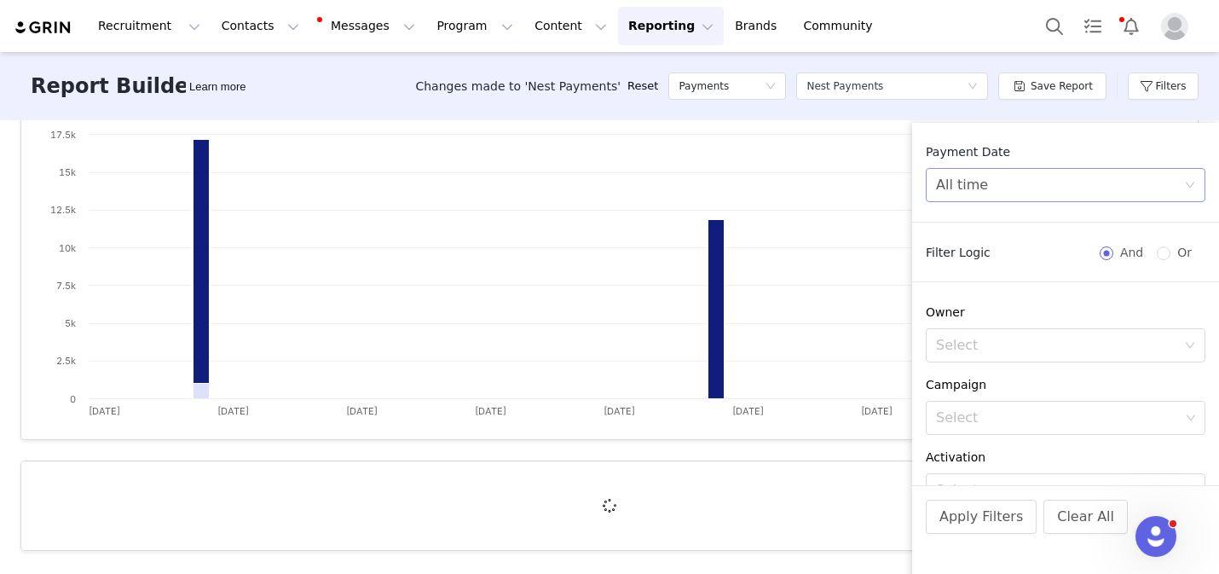
click at [1064, 178] on div "All time" at bounding box center [1060, 185] width 248 height 32
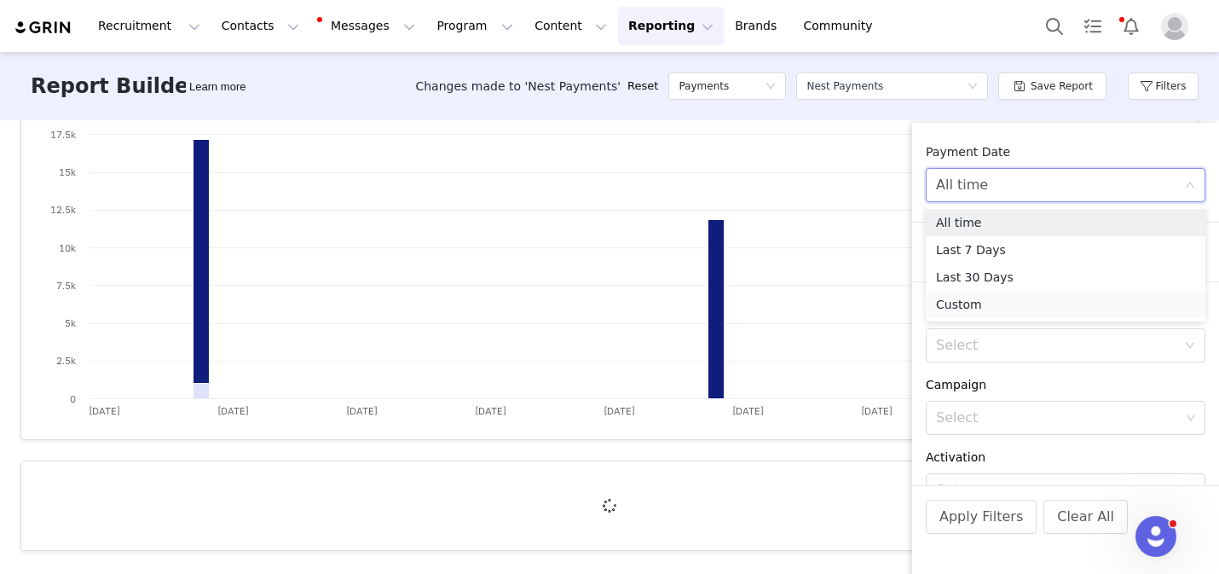
click at [978, 304] on li "Custom" at bounding box center [1066, 304] width 280 height 27
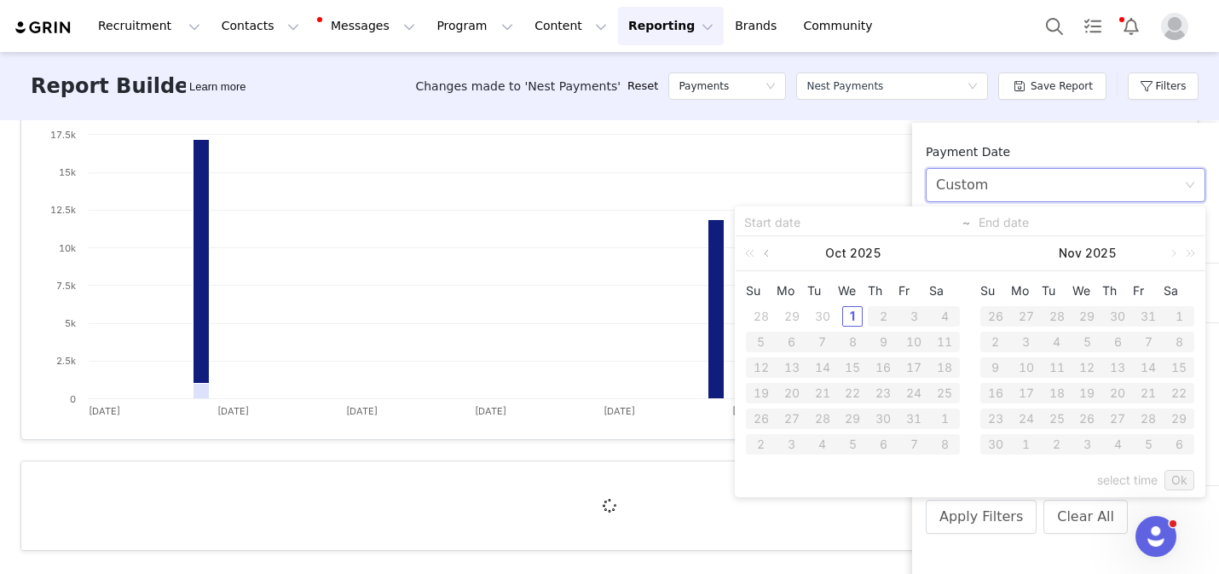
click at [762, 256] on link at bounding box center [767, 253] width 15 height 34
click at [791, 308] on div "1" at bounding box center [792, 316] width 20 height 20
type input "09/01/2025"
click at [820, 416] on div "30" at bounding box center [822, 418] width 20 height 20
type input "09/30/2025"
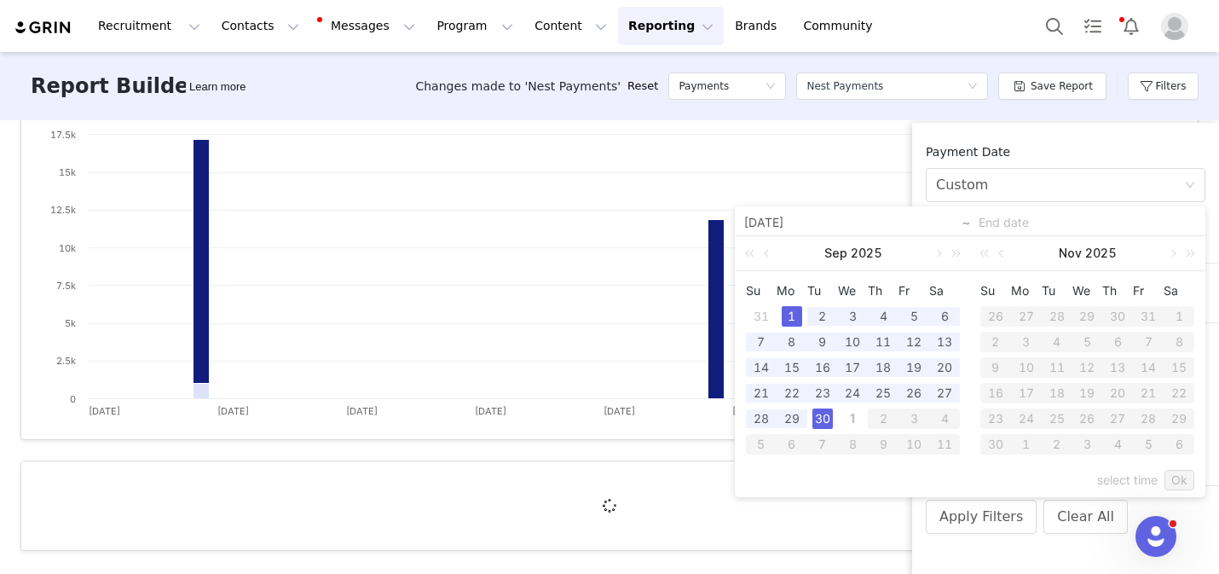
type input "09/01/2025"
type input "09/30/2025"
click at [1168, 474] on link "Ok" at bounding box center [1180, 480] width 30 height 20
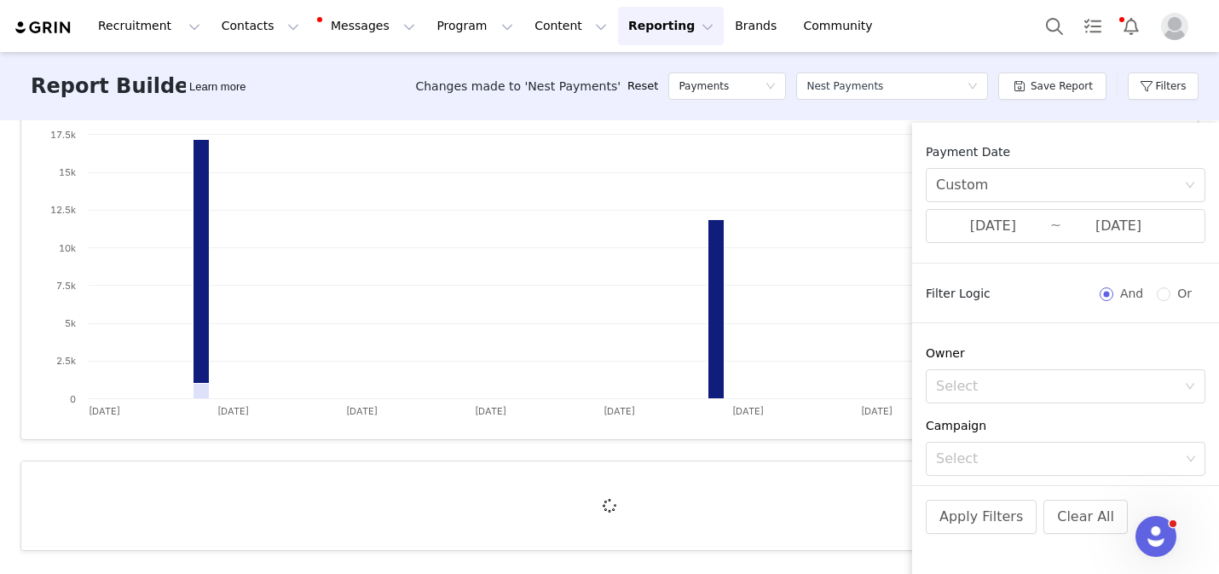
click at [986, 534] on div "Apply Filters Clear All" at bounding box center [1065, 539] width 307 height 109
click at [973, 521] on button "Apply Filters" at bounding box center [981, 517] width 111 height 34
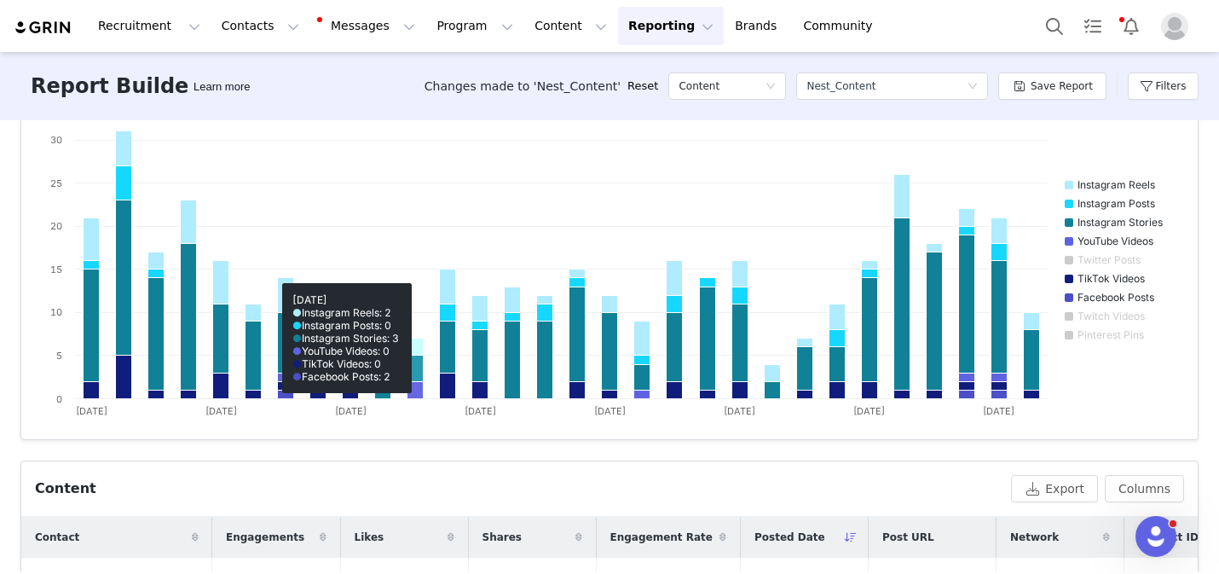
scroll to position [564, 0]
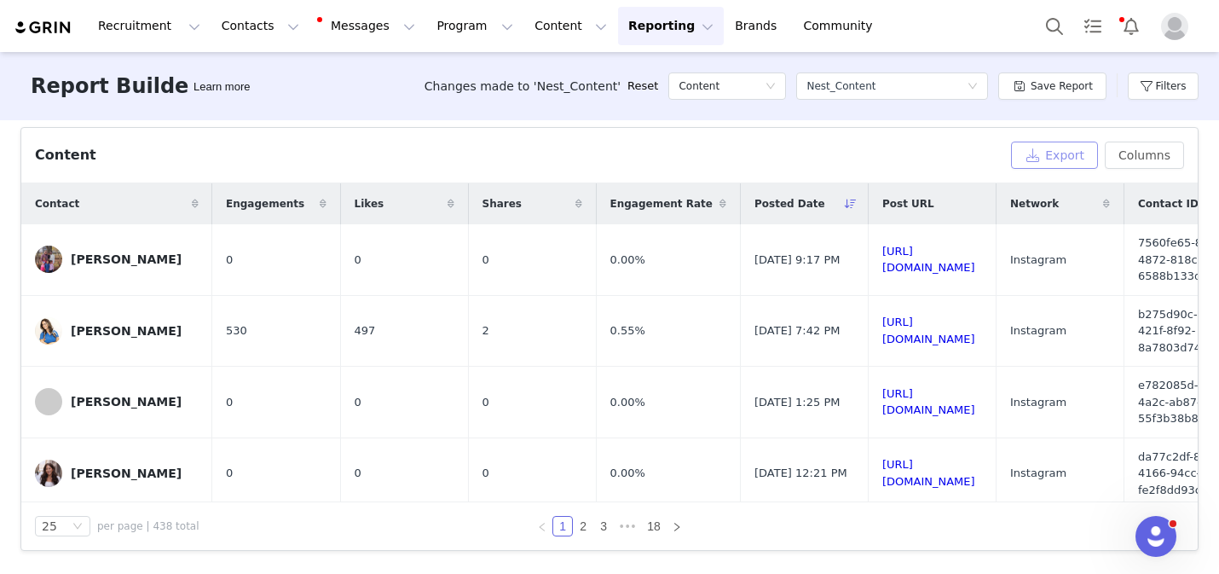
click at [1062, 157] on button "Export" at bounding box center [1054, 155] width 87 height 27
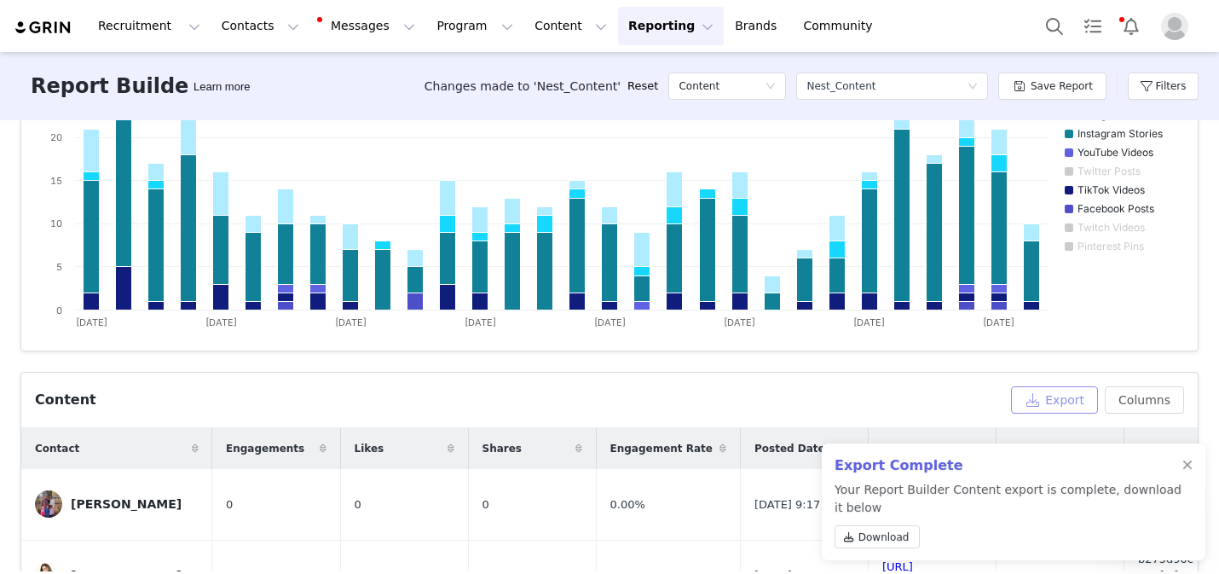
scroll to position [312, 0]
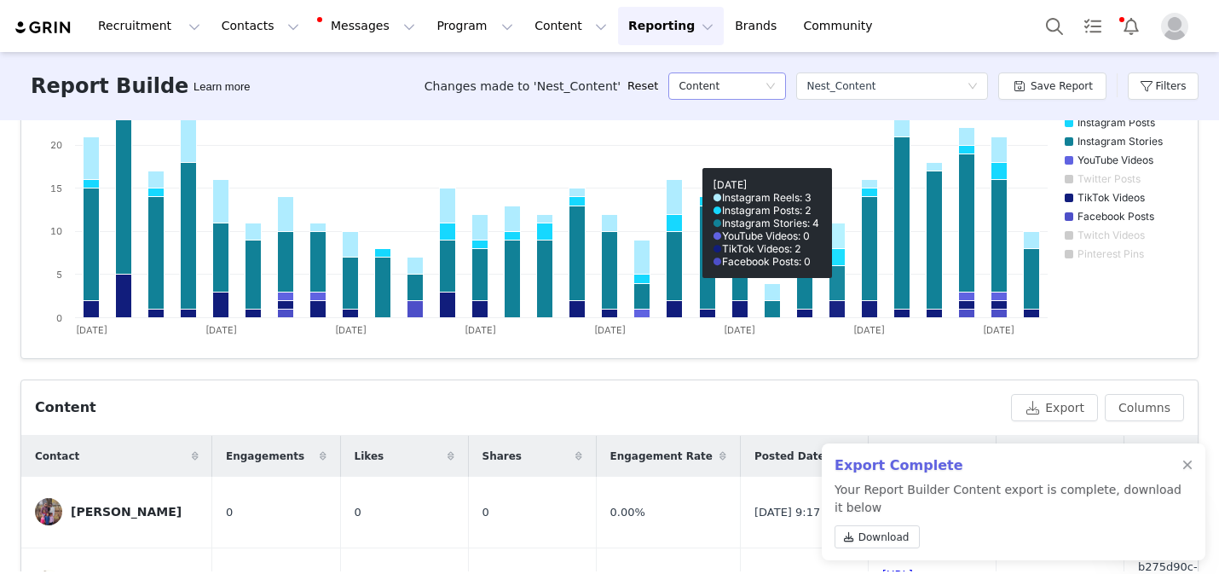
click at [776, 90] on icon "icon: down" at bounding box center [771, 86] width 10 height 10
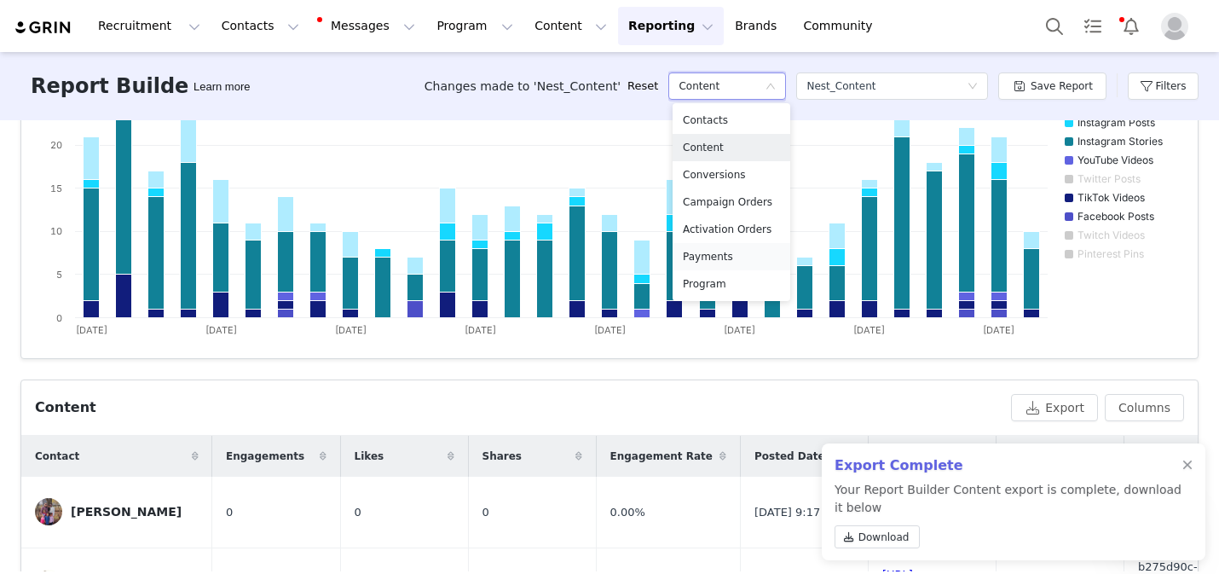
click at [719, 256] on h5 "Payments" at bounding box center [731, 256] width 97 height 19
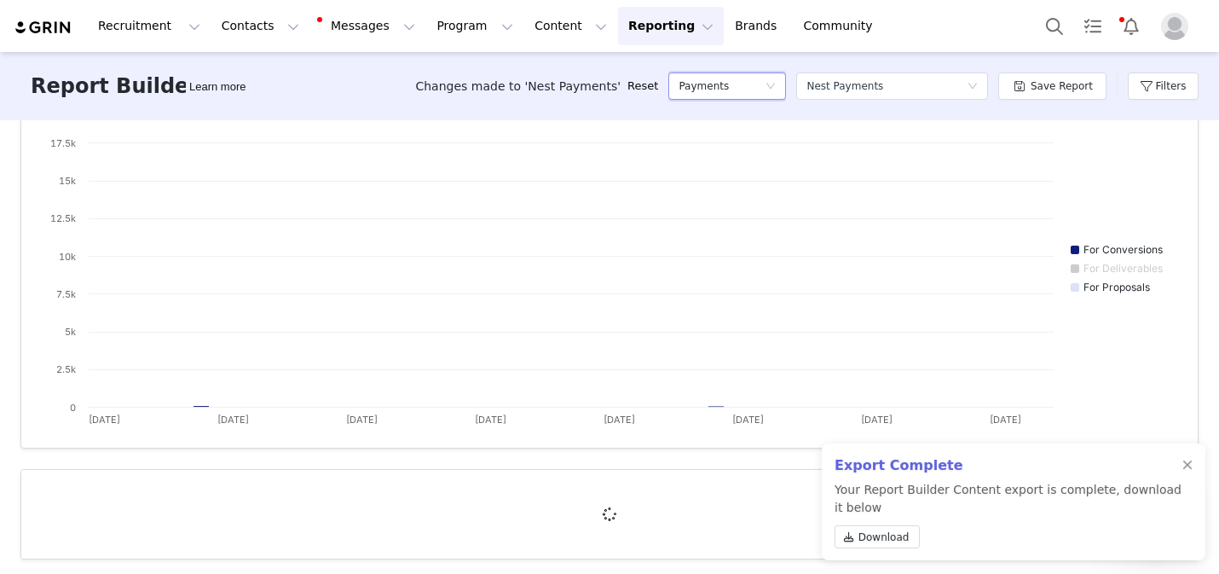
scroll to position [231, 0]
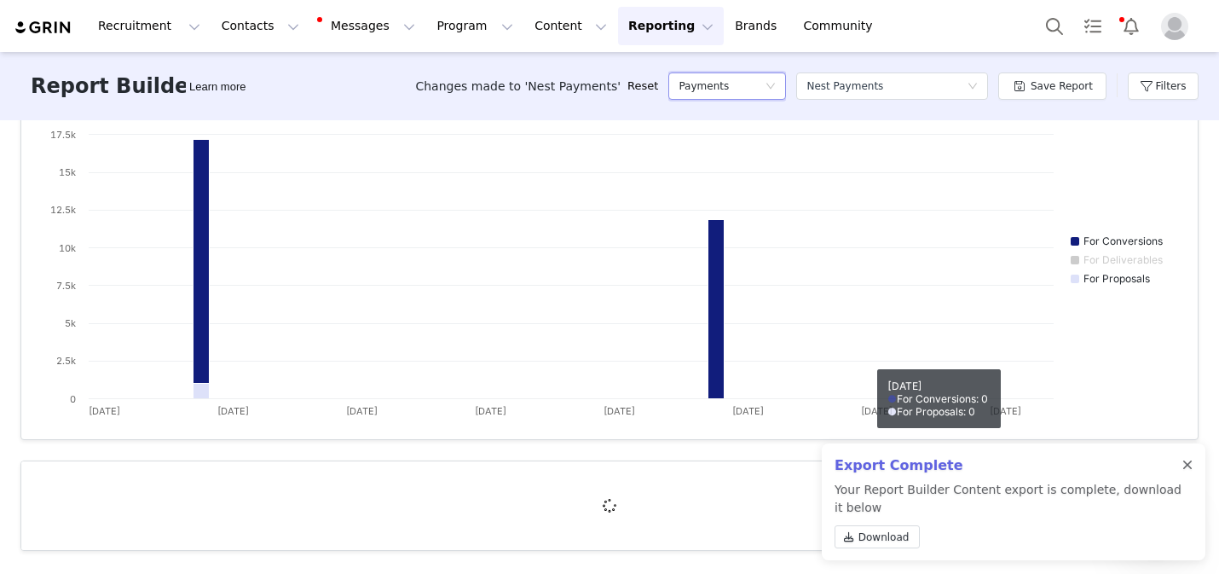
click at [1188, 463] on div at bounding box center [1187, 466] width 10 height 14
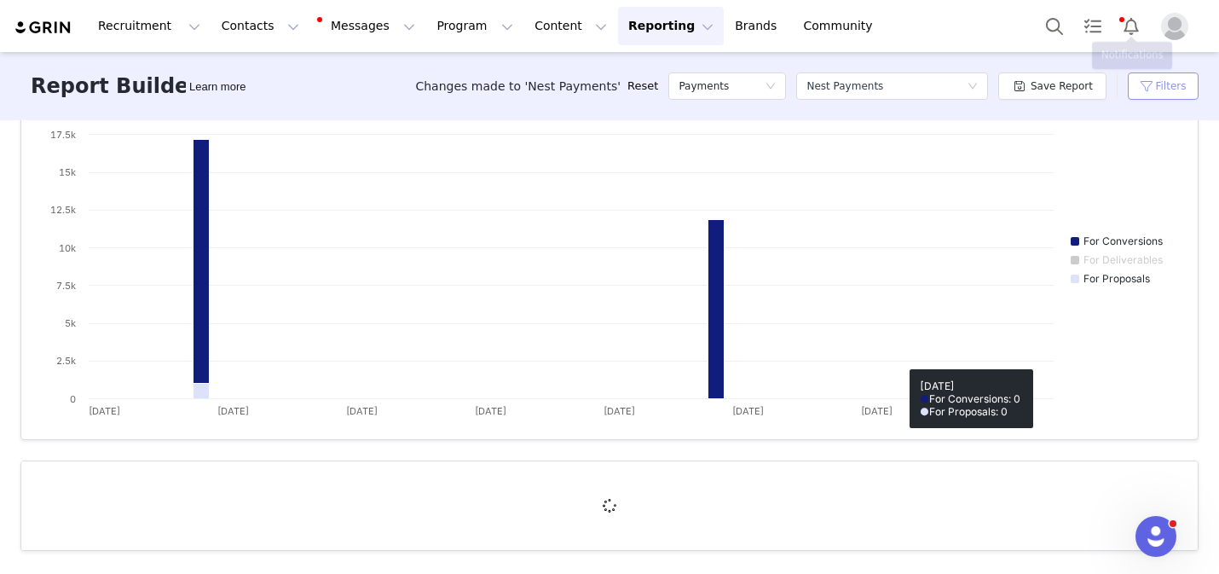
click at [1151, 91] on button "Filters" at bounding box center [1163, 85] width 71 height 27
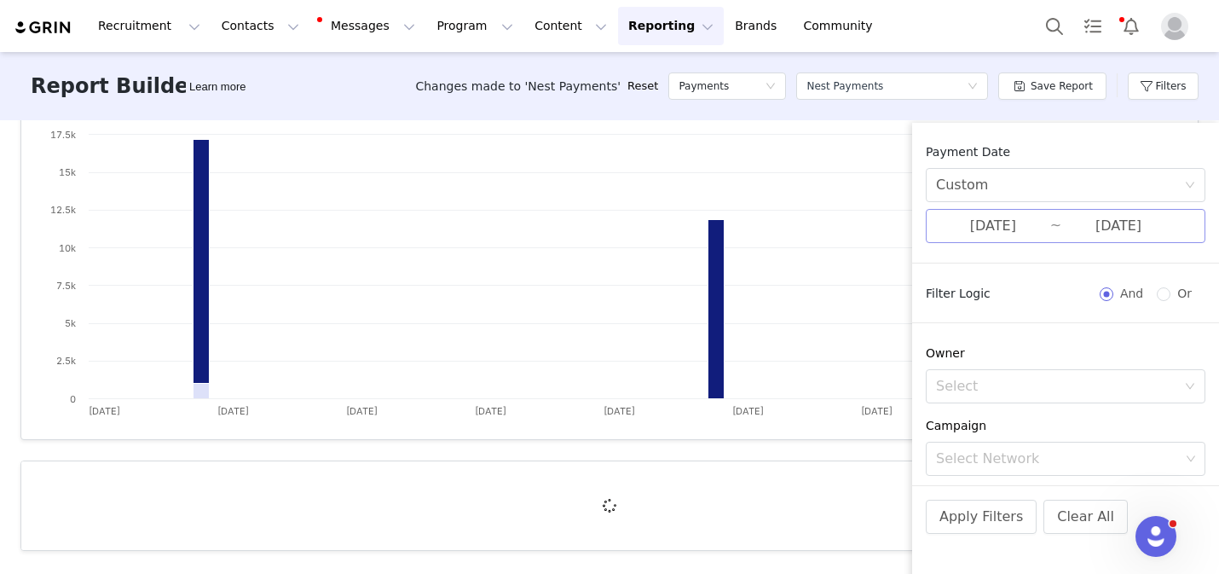
click at [1036, 227] on input "09/01/2024" at bounding box center [993, 226] width 114 height 22
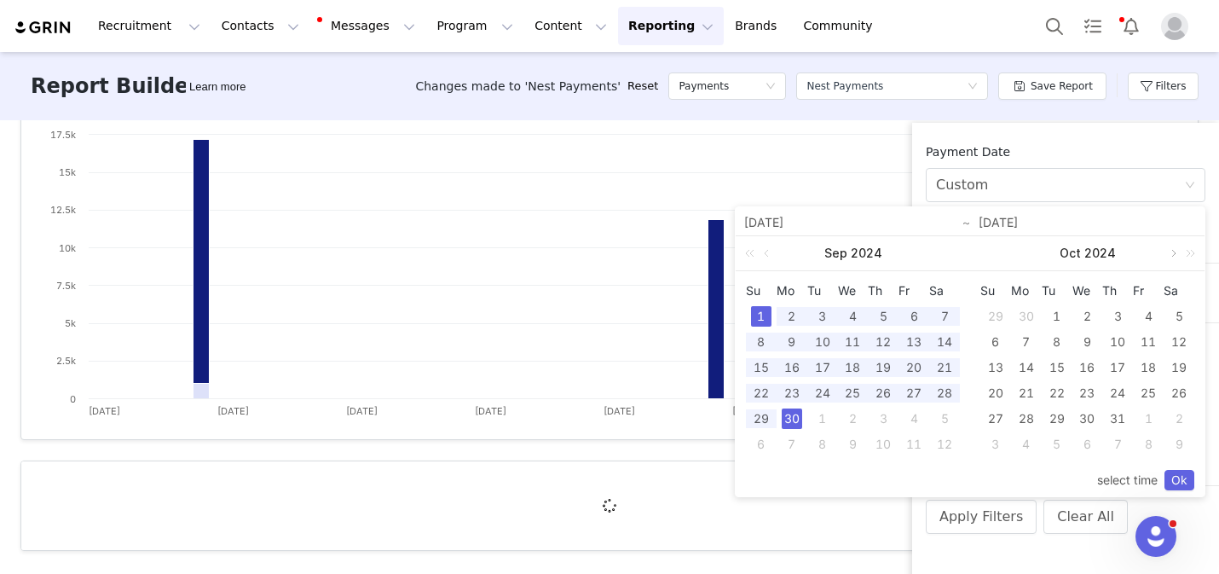
click at [1169, 254] on link at bounding box center [1172, 253] width 15 height 34
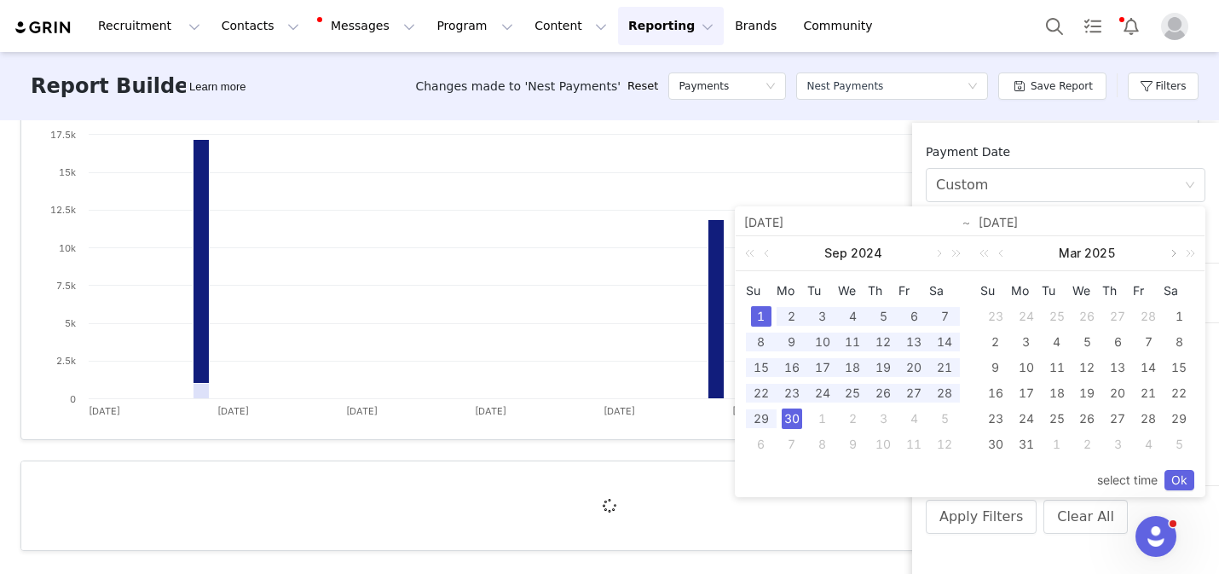
click at [1169, 254] on link at bounding box center [1172, 253] width 15 height 34
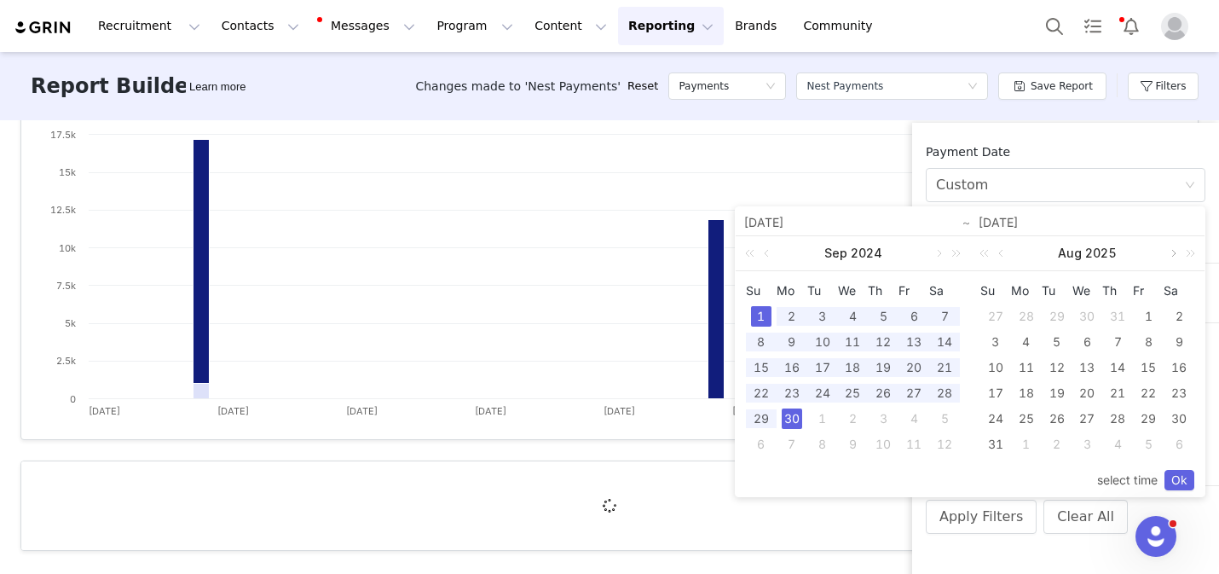
click at [1169, 254] on link at bounding box center [1172, 253] width 15 height 34
click at [998, 255] on link at bounding box center [1002, 253] width 15 height 34
click at [1056, 413] on div "30" at bounding box center [1057, 418] width 20 height 20
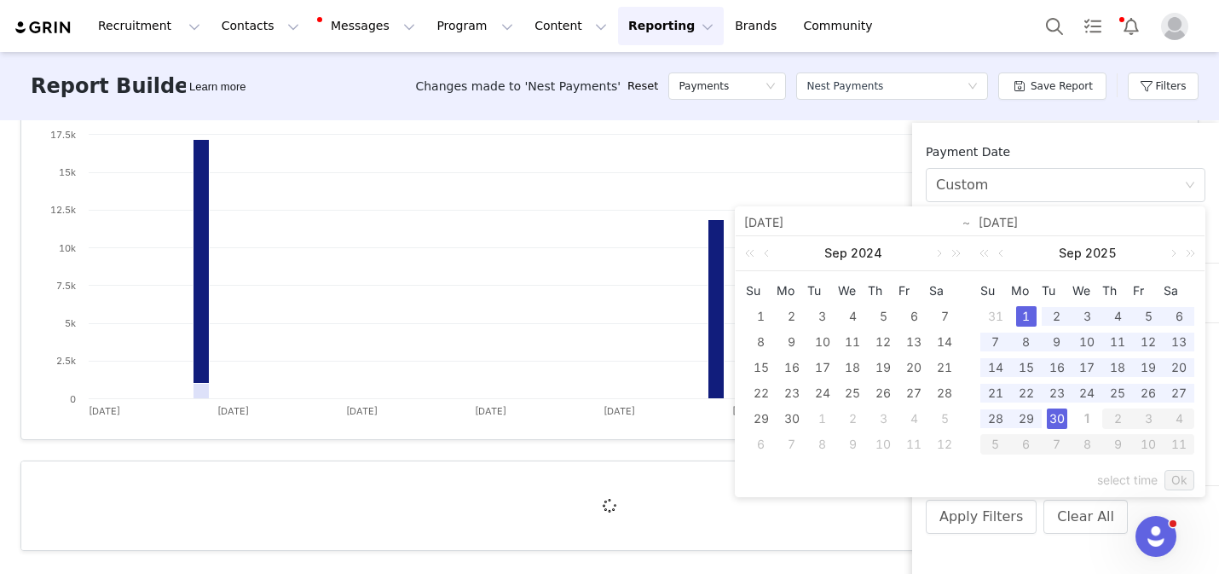
click at [1022, 313] on div "1" at bounding box center [1026, 316] width 20 height 20
type input "09/01/2025"
type input "09/30/2025"
type input "09/01/2025"
type input "09/30/2025"
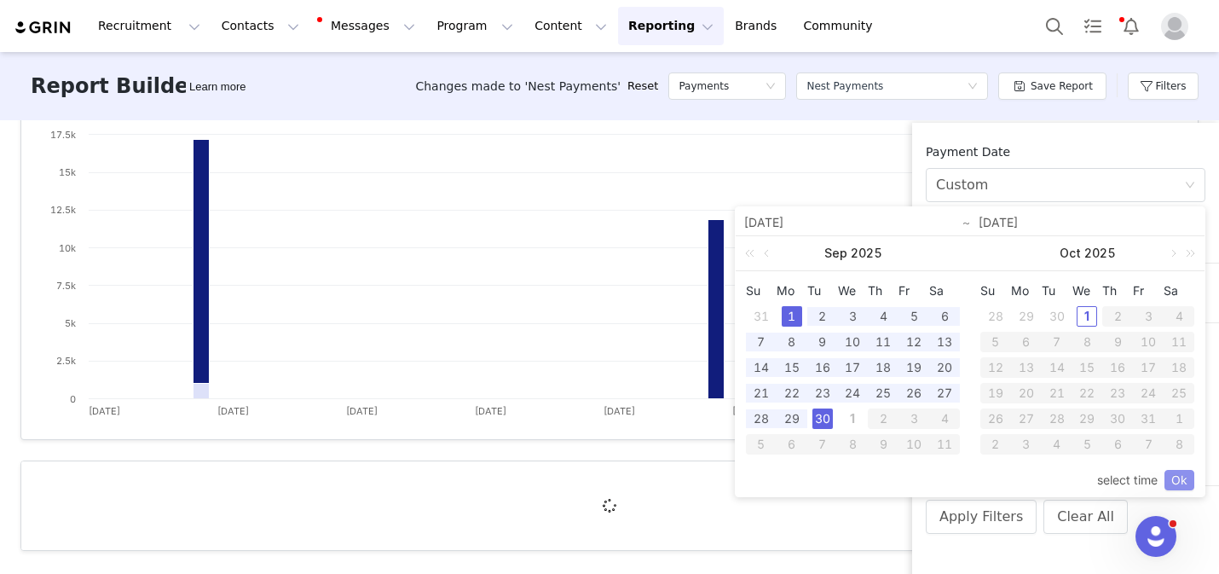
click at [1187, 481] on link "Ok" at bounding box center [1180, 480] width 30 height 20
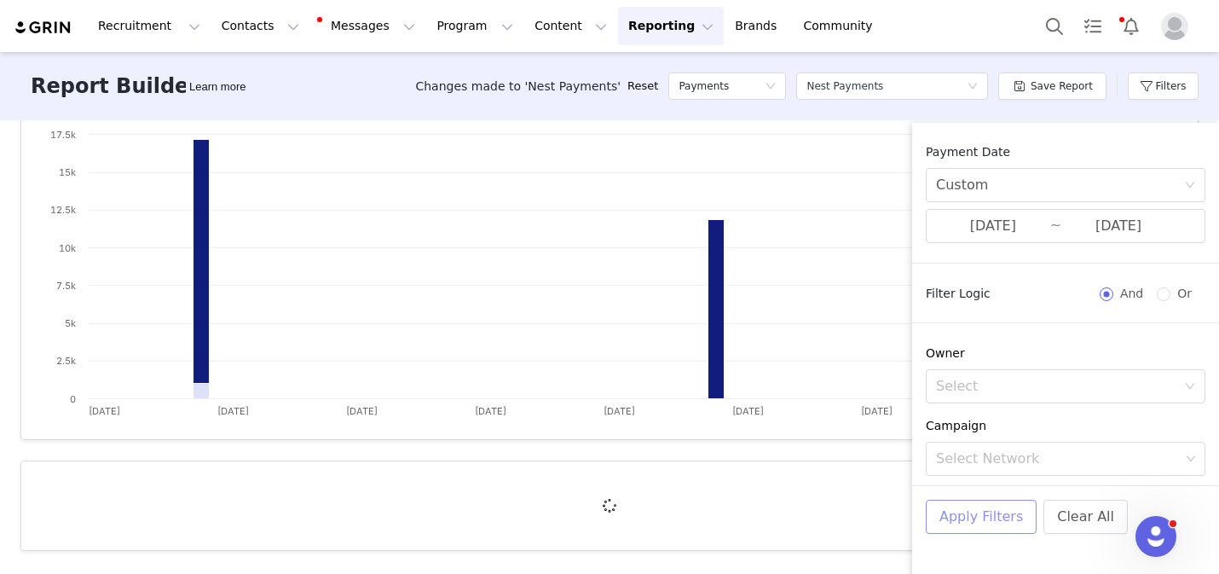
click at [1001, 514] on button "Apply Filters" at bounding box center [981, 517] width 111 height 34
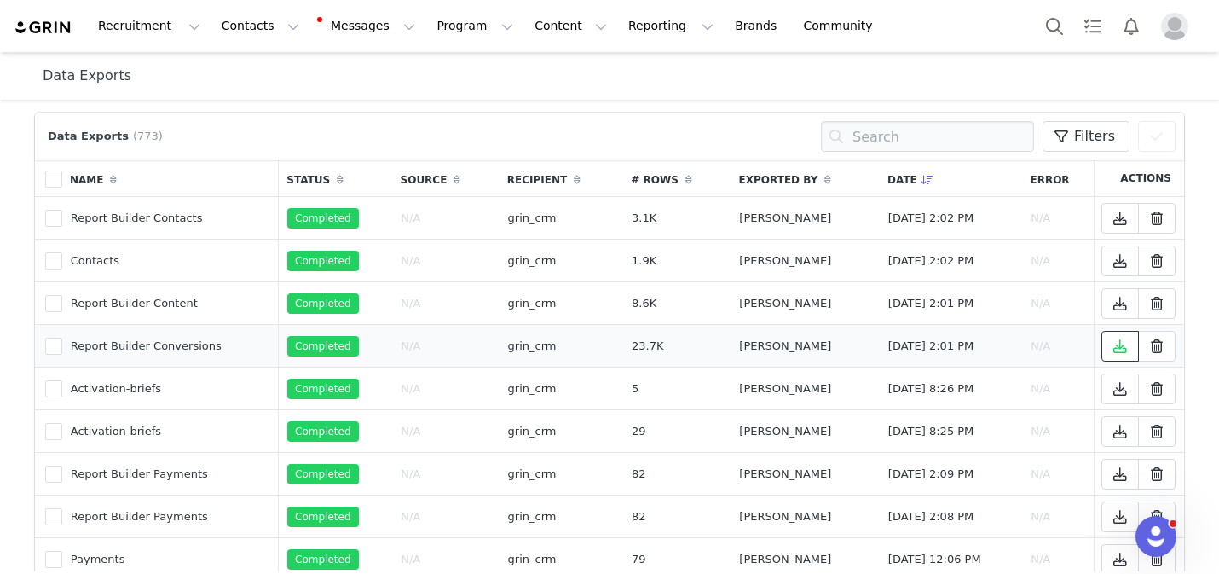
click at [1123, 350] on icon at bounding box center [1120, 346] width 14 height 14
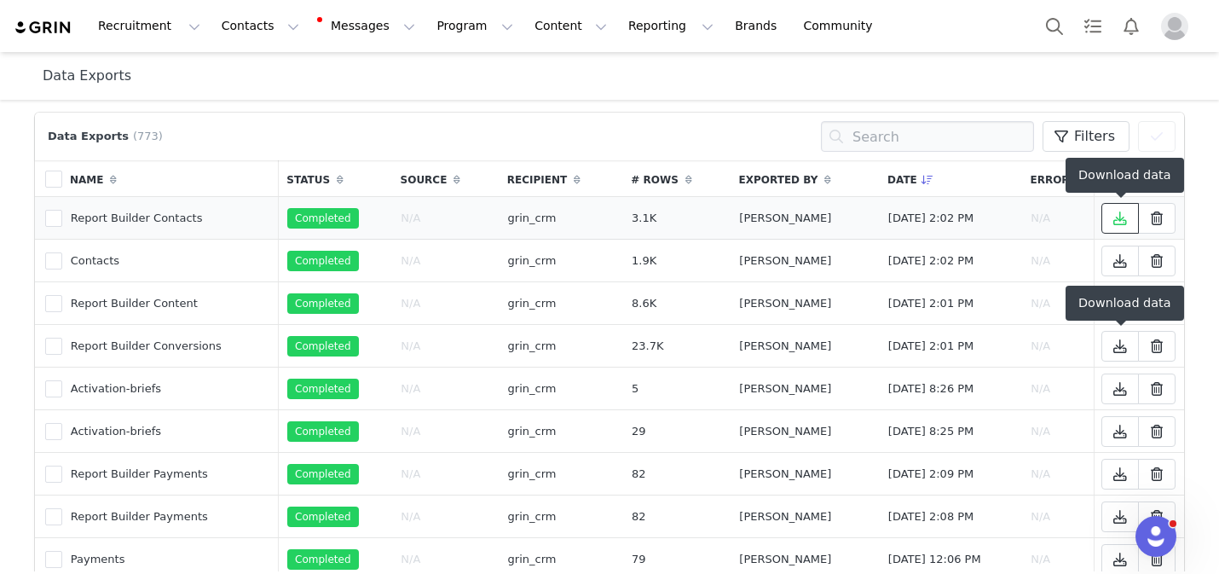
click at [1114, 217] on icon at bounding box center [1120, 218] width 14 height 14
